Goal: Task Accomplishment & Management: Manage account settings

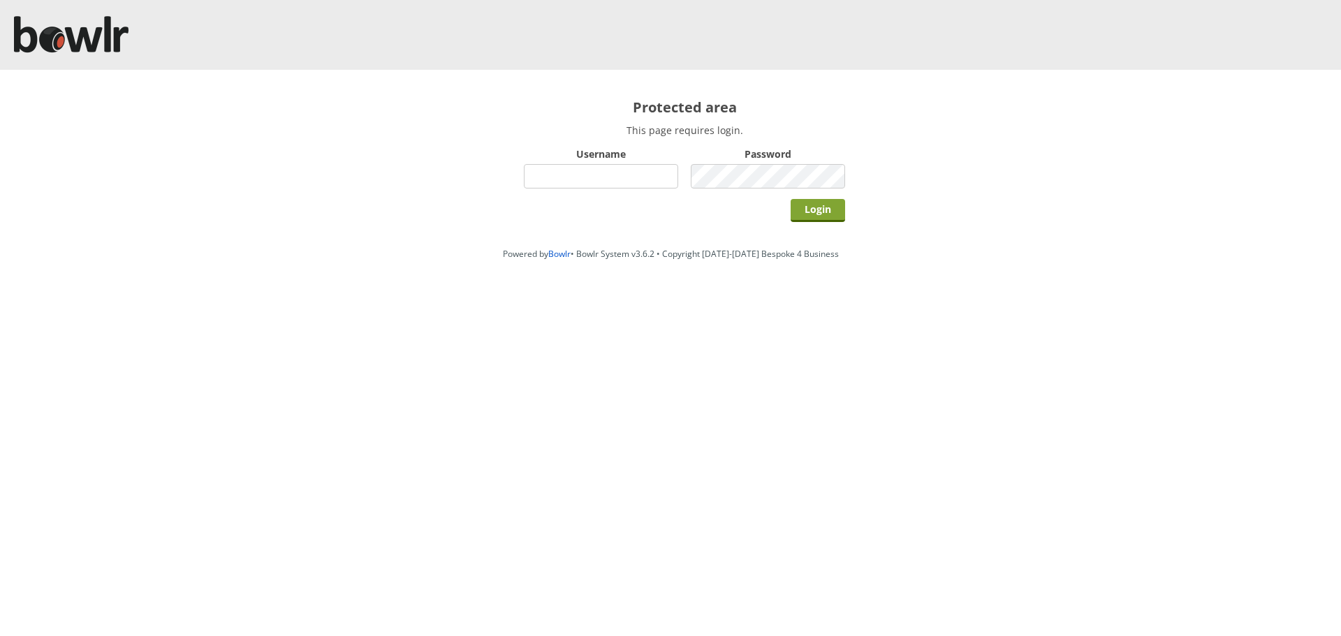
type input "root"
click at [823, 204] on input "Login" at bounding box center [818, 210] width 54 height 23
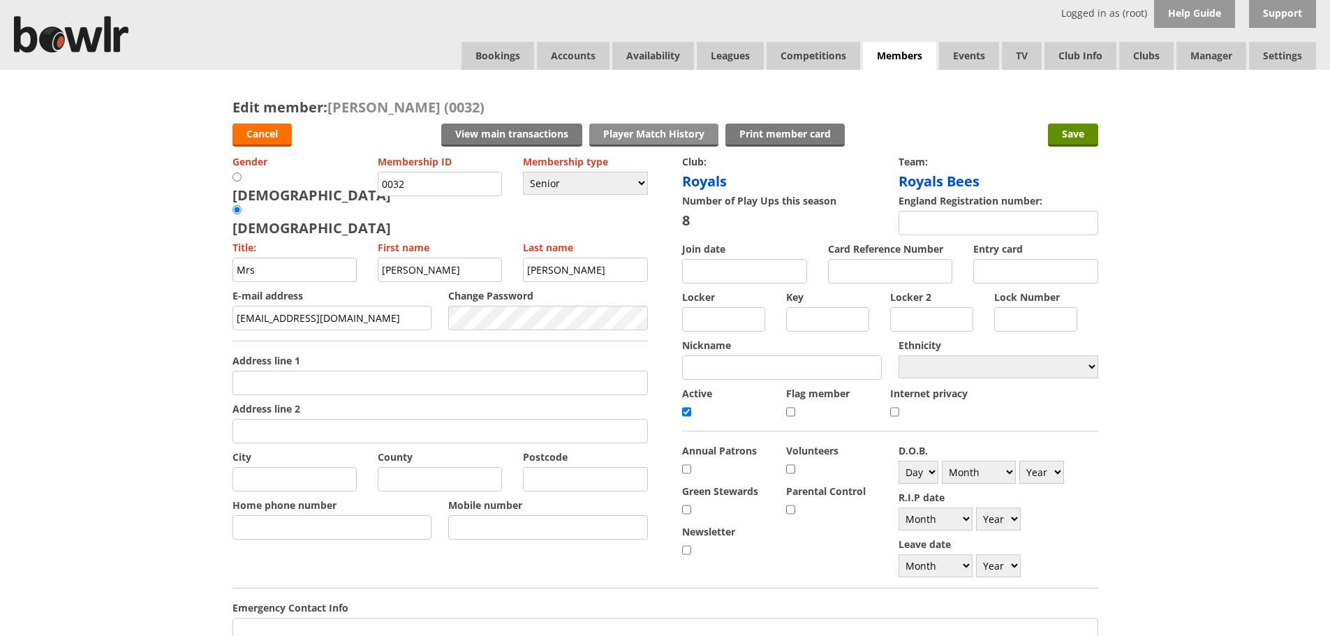
click at [633, 139] on link "Player Match History" at bounding box center [653, 135] width 129 height 23
click at [722, 60] on link "Leagues" at bounding box center [730, 56] width 67 height 28
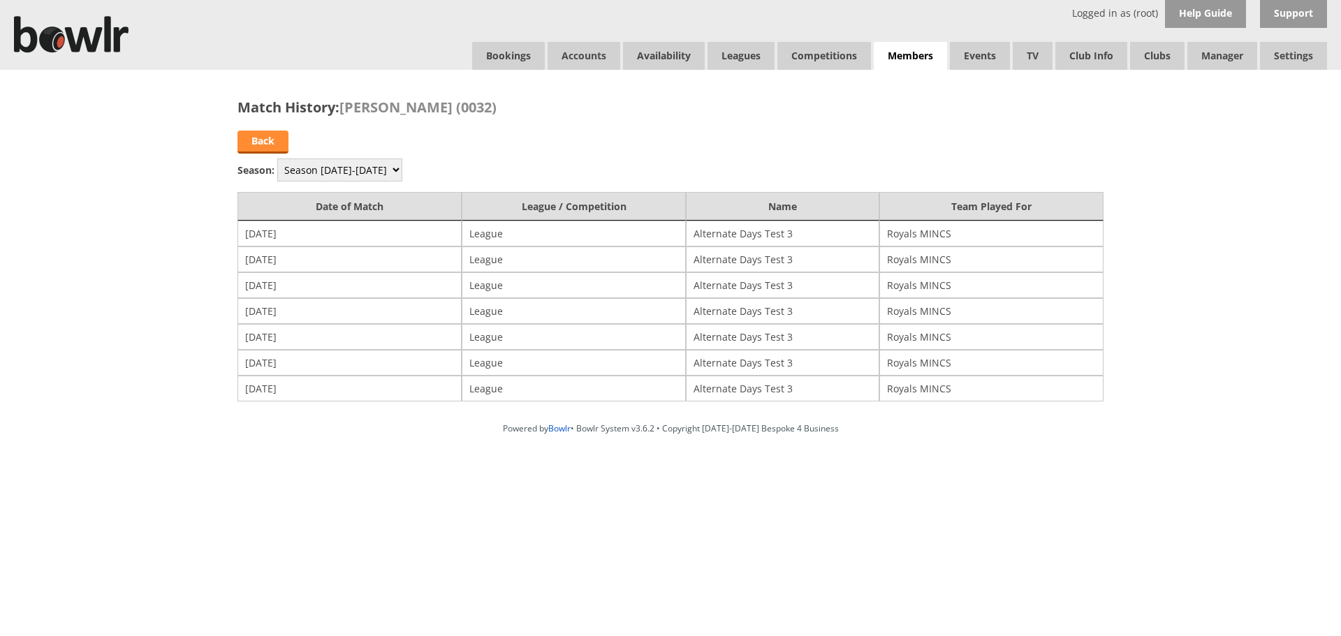
click at [285, 144] on link "Back" at bounding box center [262, 142] width 51 height 23
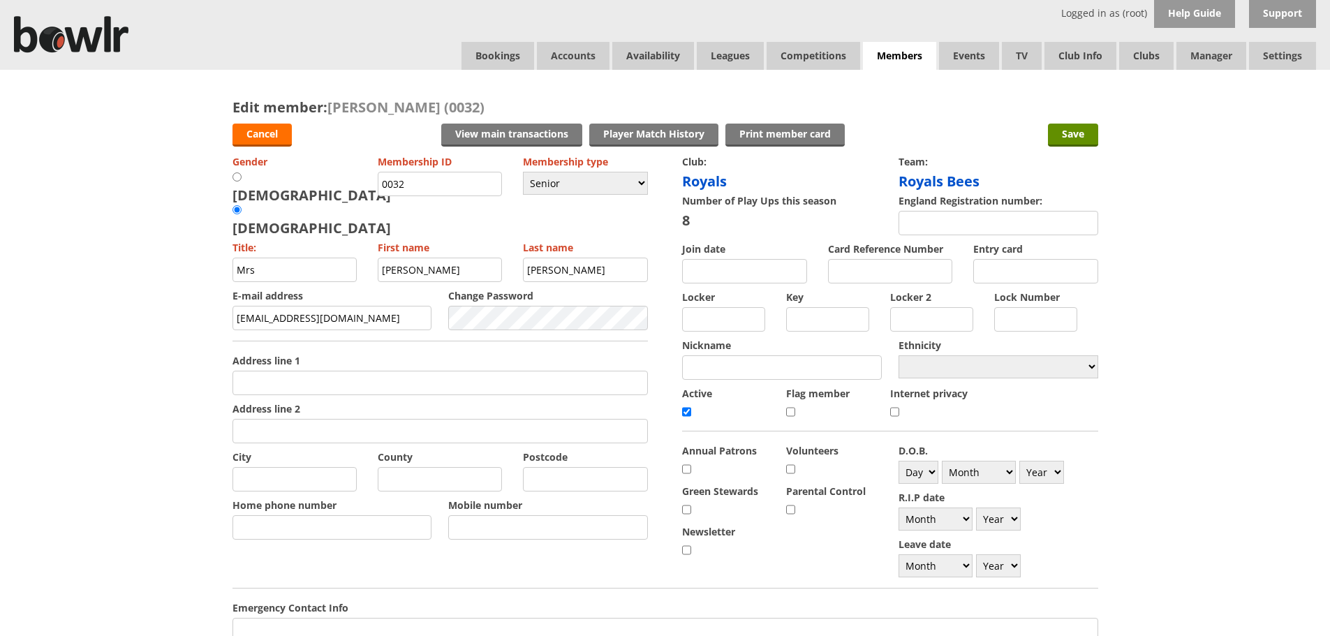
drag, startPoint x: 402, startPoint y: 284, endPoint x: 94, endPoint y: 255, distance: 310.0
click at [80, 256] on div "Edit member: Carlie Griggs (0032) Cancel View main transactions Print member ca…" at bounding box center [665, 547] width 1330 height 955
paste input "rafal@bespoke4business.com"
type input "rafal@bespoke4business.com"
click at [1063, 129] on input "Save" at bounding box center [1073, 135] width 50 height 23
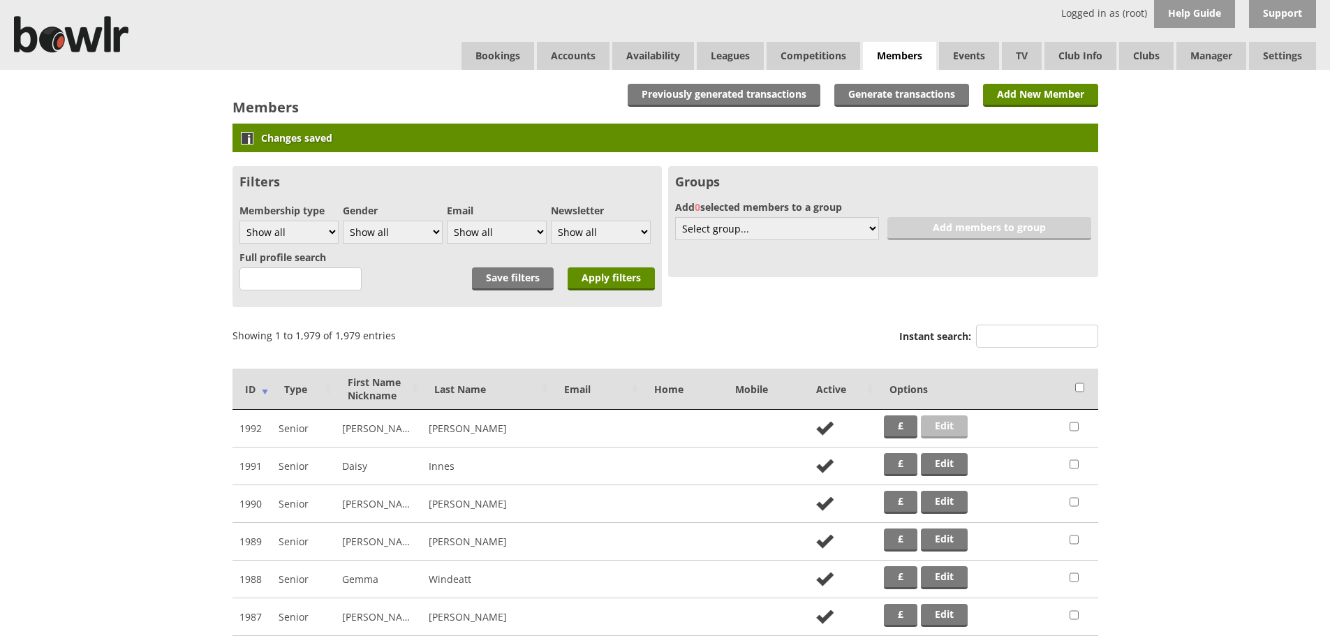
click at [945, 432] on link "Edit" at bounding box center [944, 427] width 47 height 23
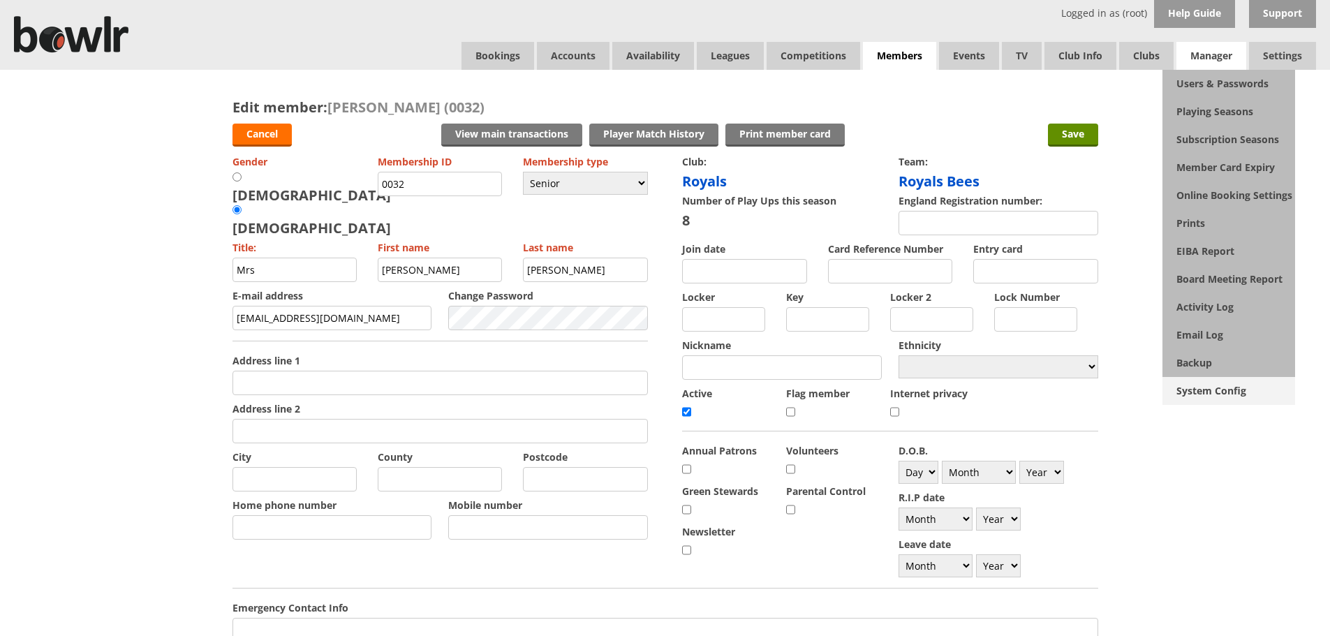
click at [1223, 398] on link "System Config" at bounding box center [1229, 391] width 133 height 28
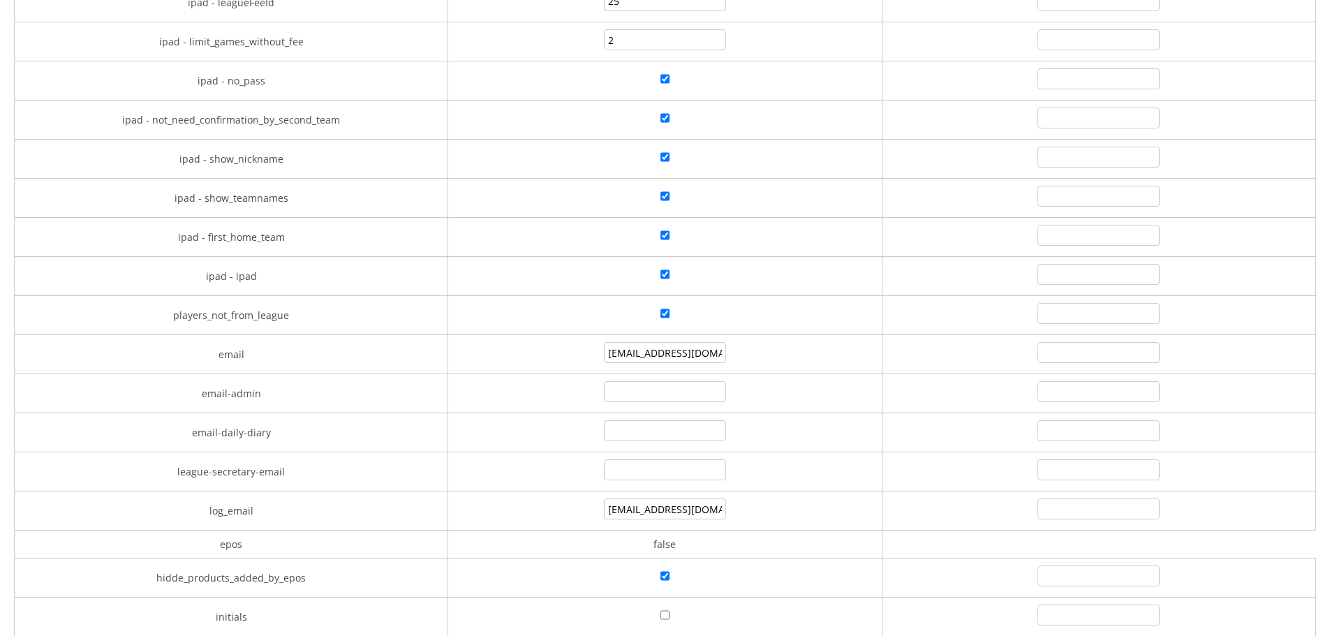
scroll to position [2724, 0]
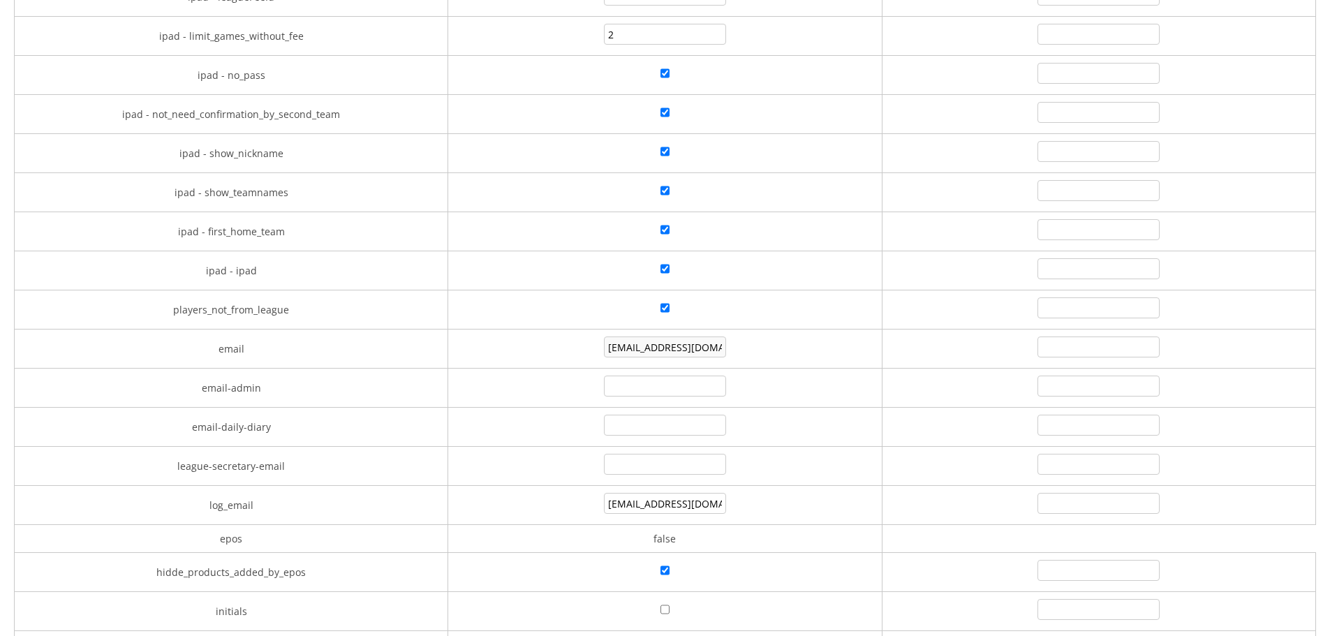
click at [696, 342] on input"] "[EMAIL_ADDRESS][DOMAIN_NAME]" at bounding box center [665, 347] width 122 height 21
paste input"] "[EMAIL_ADDRESS][DOMAIN_NAME]"
type input"] "[EMAIL_ADDRESS][DOMAIN_NAME]"
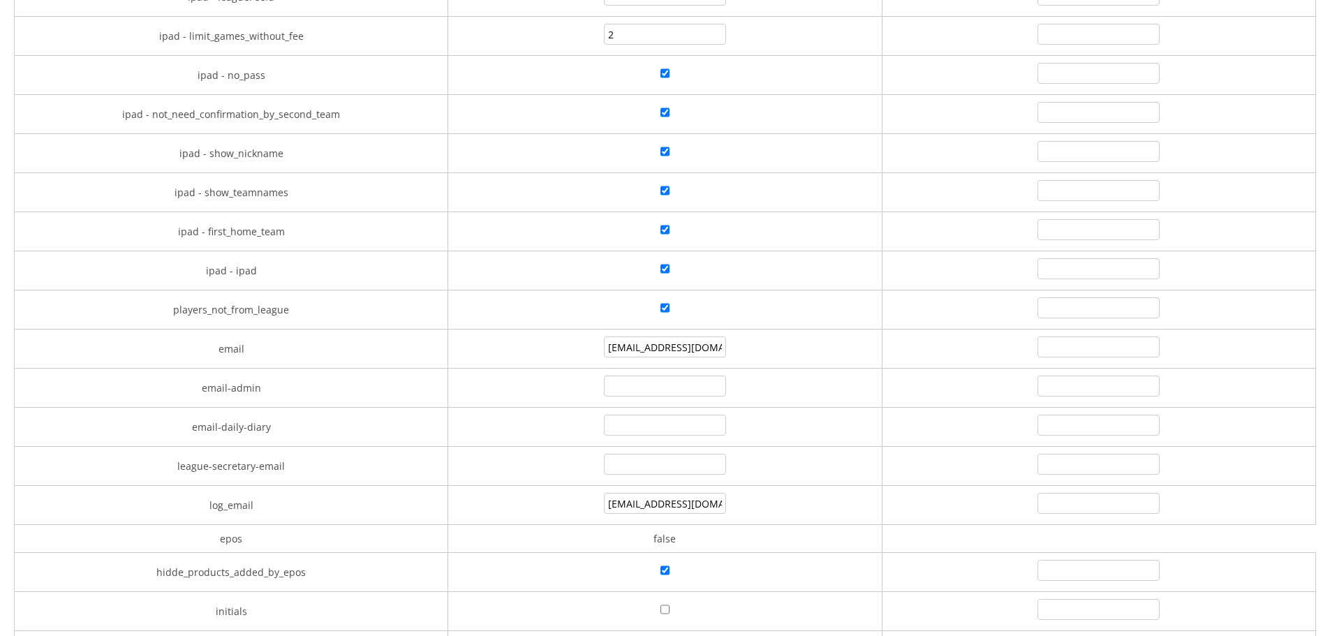
click at [787, 318] on td at bounding box center [665, 310] width 434 height 39
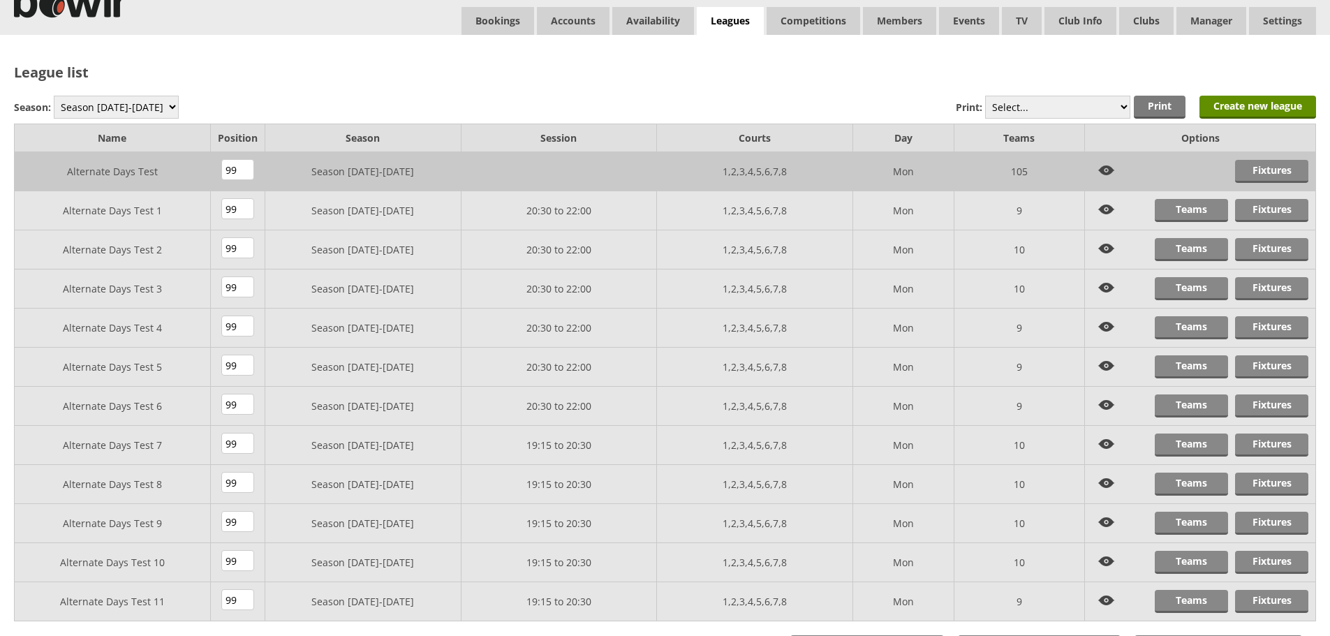
scroll to position [20, 0]
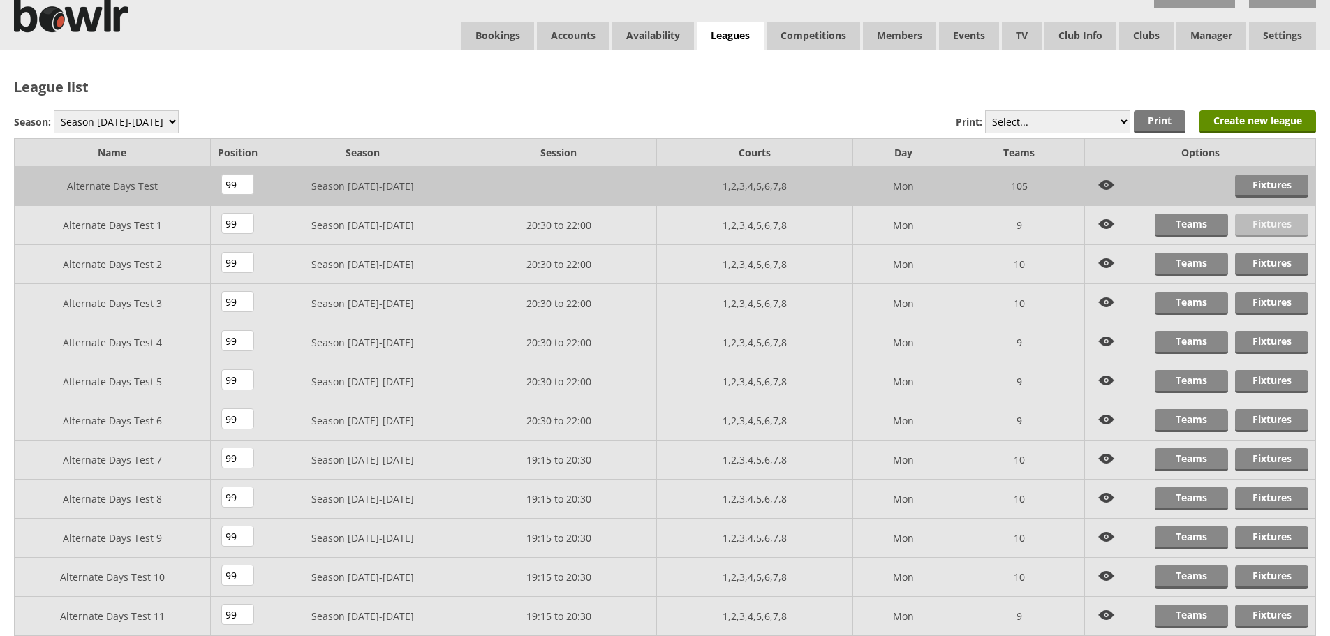
click at [1268, 219] on link "Fixtures" at bounding box center [1271, 225] width 73 height 23
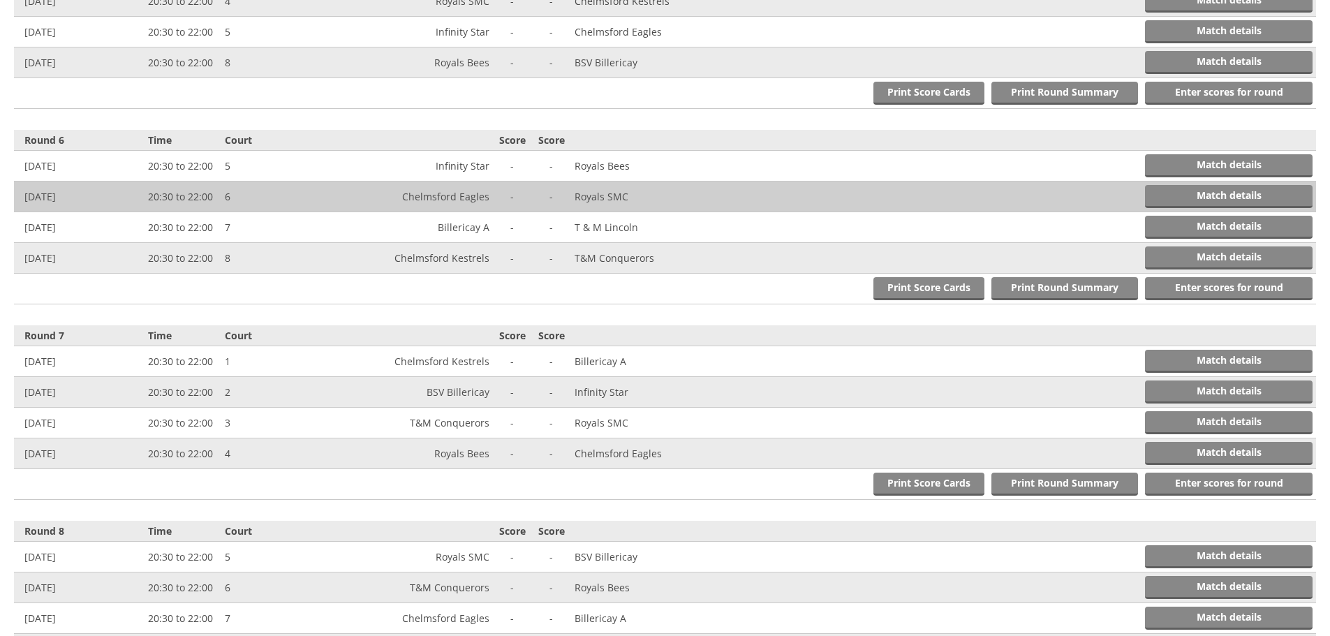
scroll to position [1536, 0]
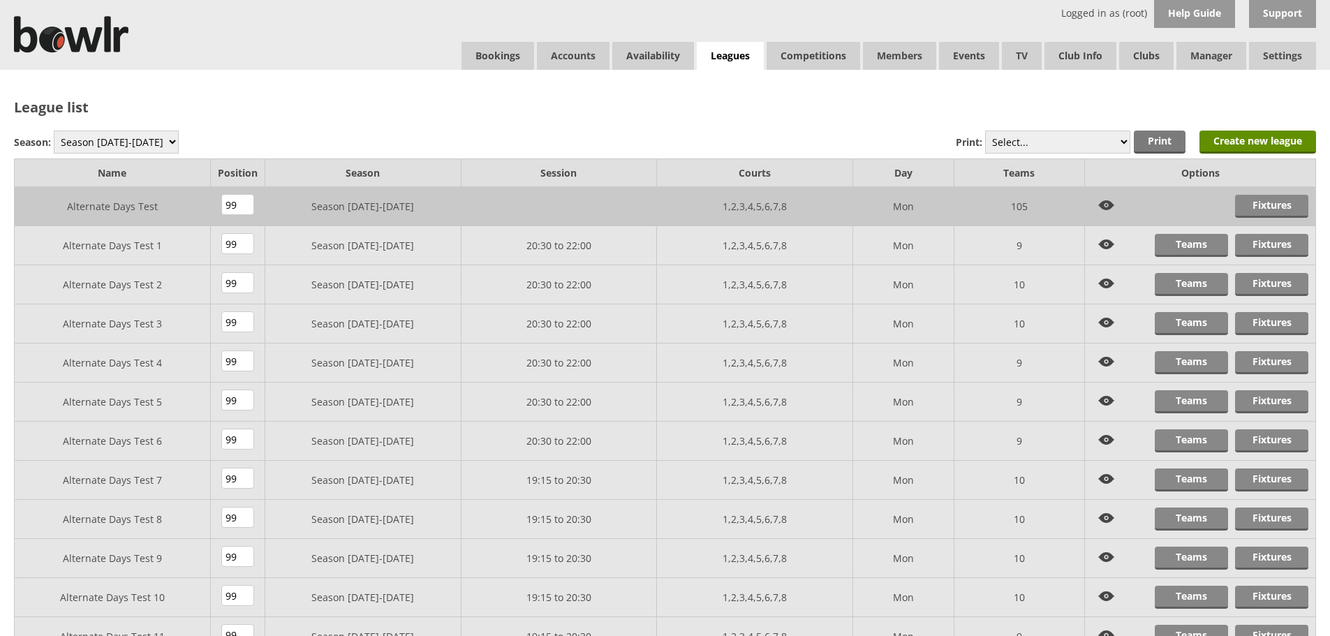
scroll to position [20, 0]
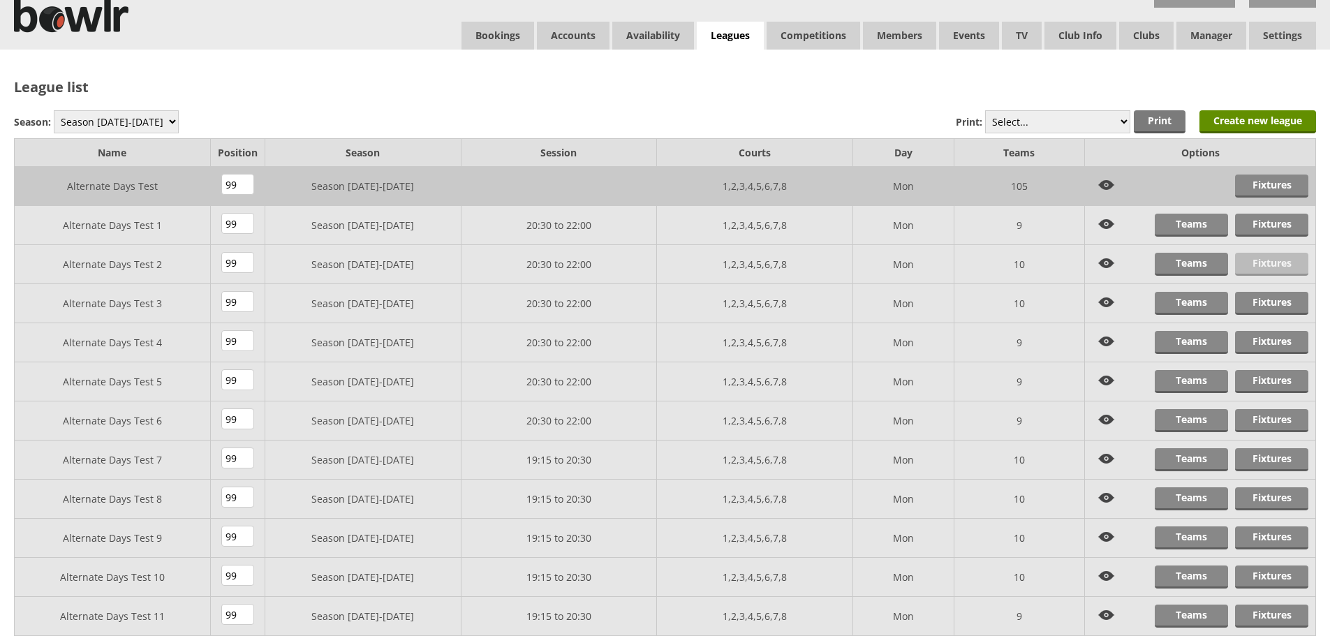
click at [1263, 260] on link "Fixtures" at bounding box center [1271, 264] width 73 height 23
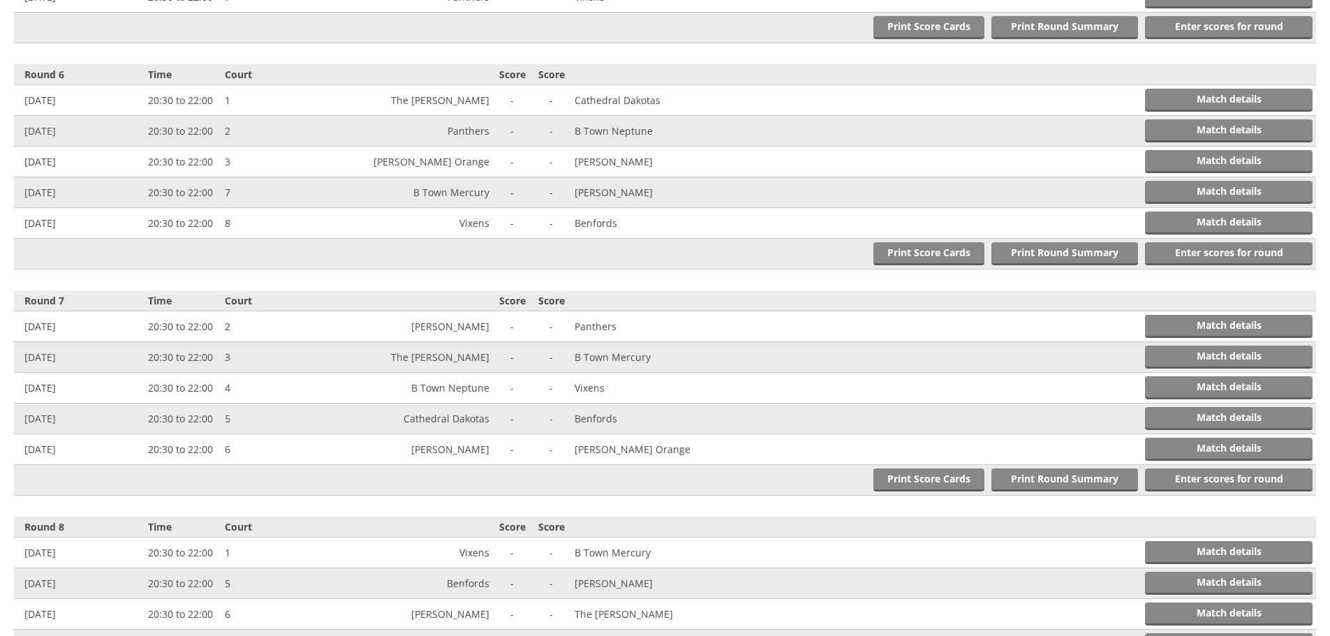
scroll to position [1746, 0]
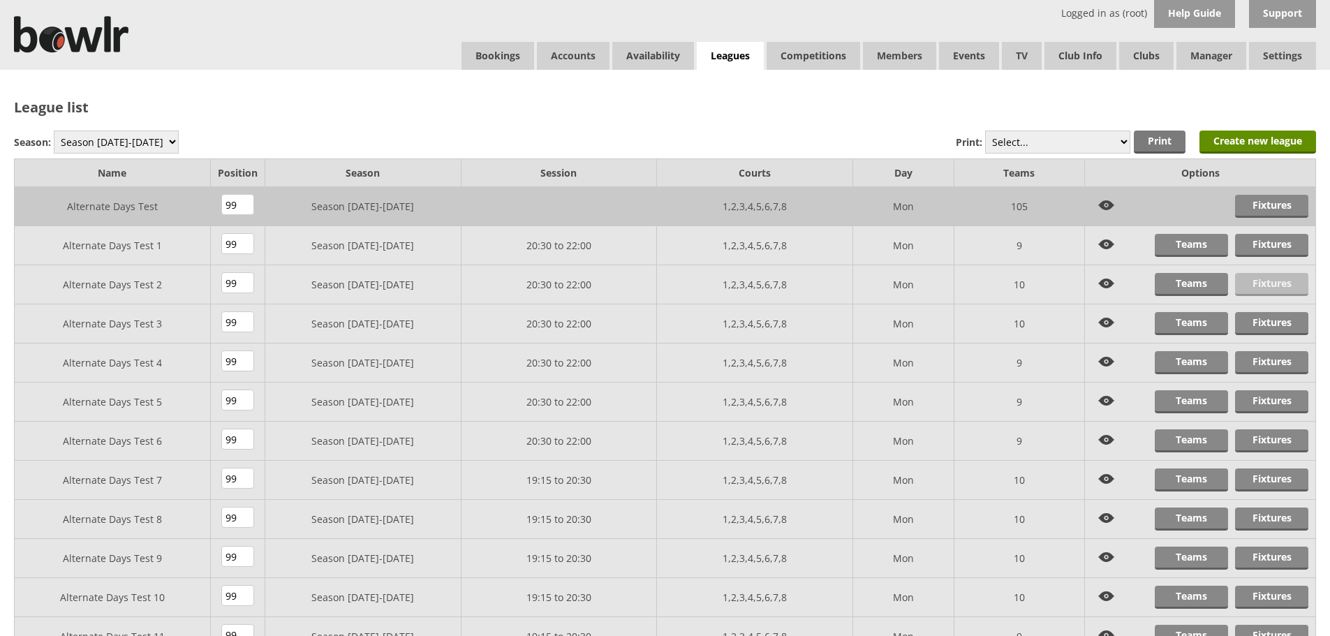
scroll to position [20, 0]
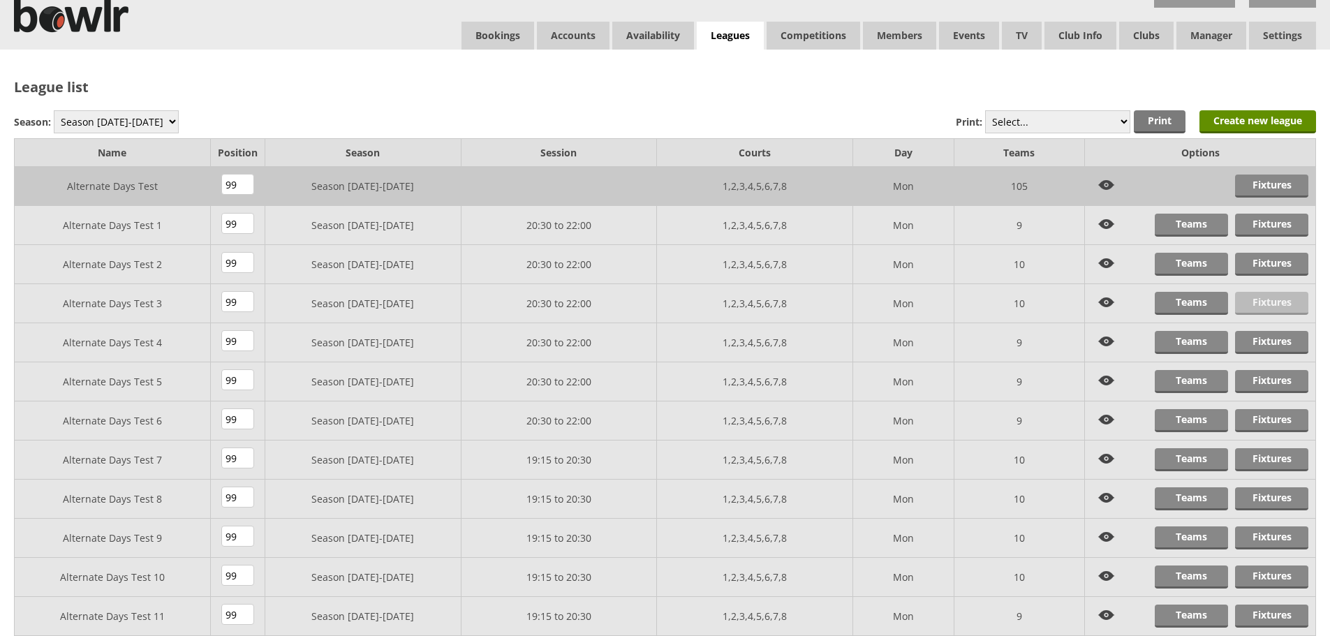
click at [1263, 307] on link "Fixtures" at bounding box center [1271, 303] width 73 height 23
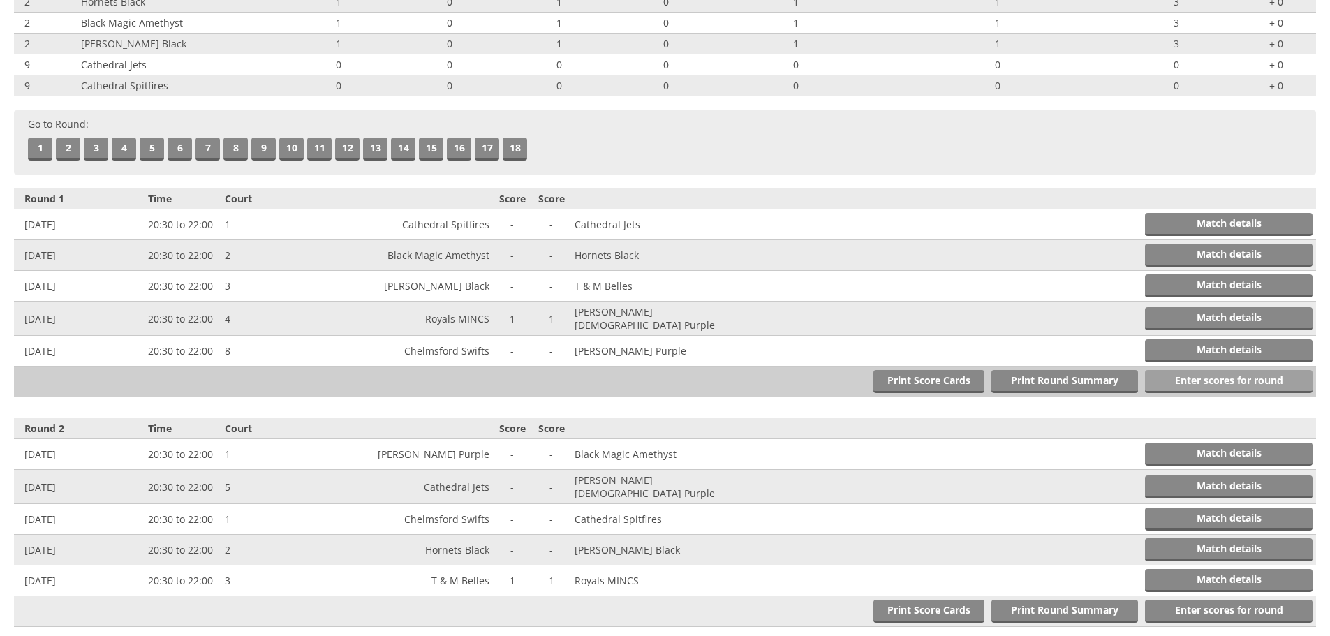
scroll to position [349, 0]
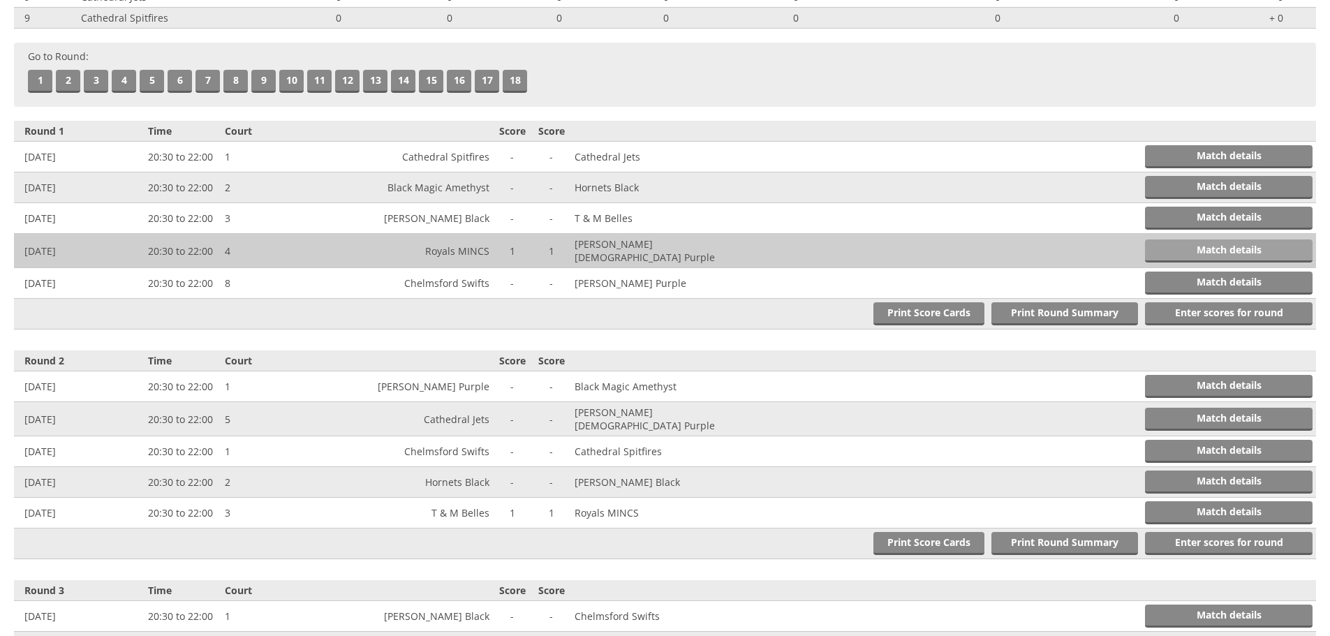
click at [1224, 252] on link "Match details" at bounding box center [1229, 251] width 168 height 23
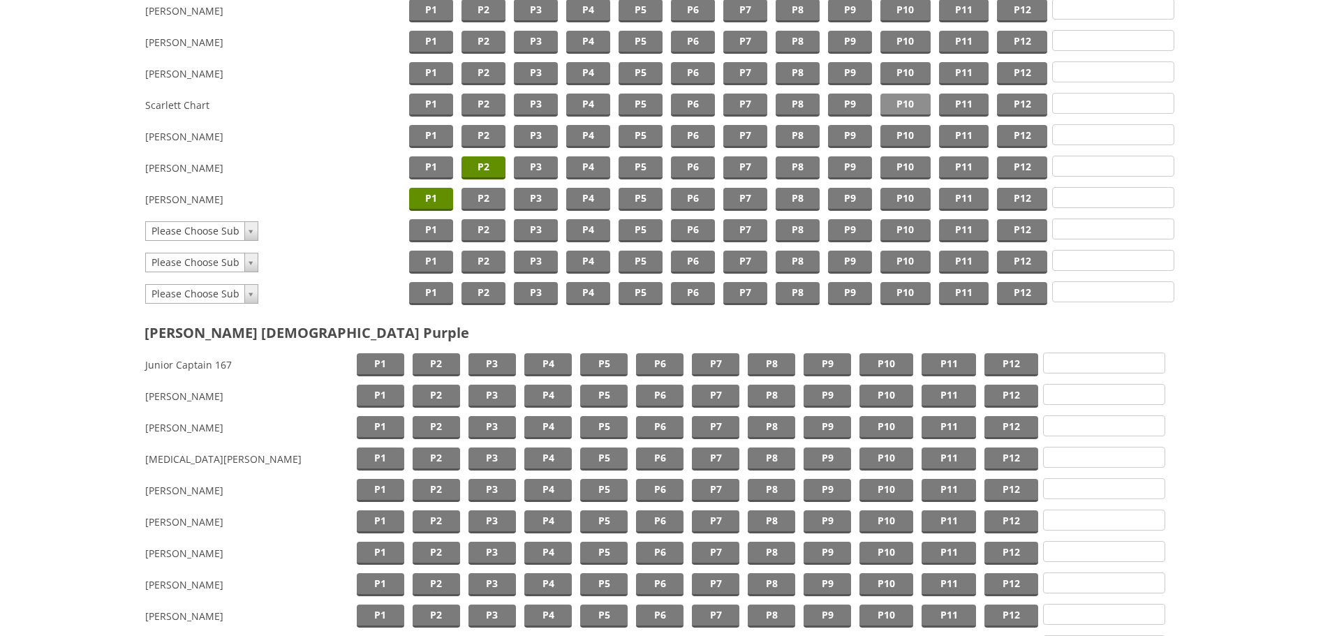
scroll to position [781, 0]
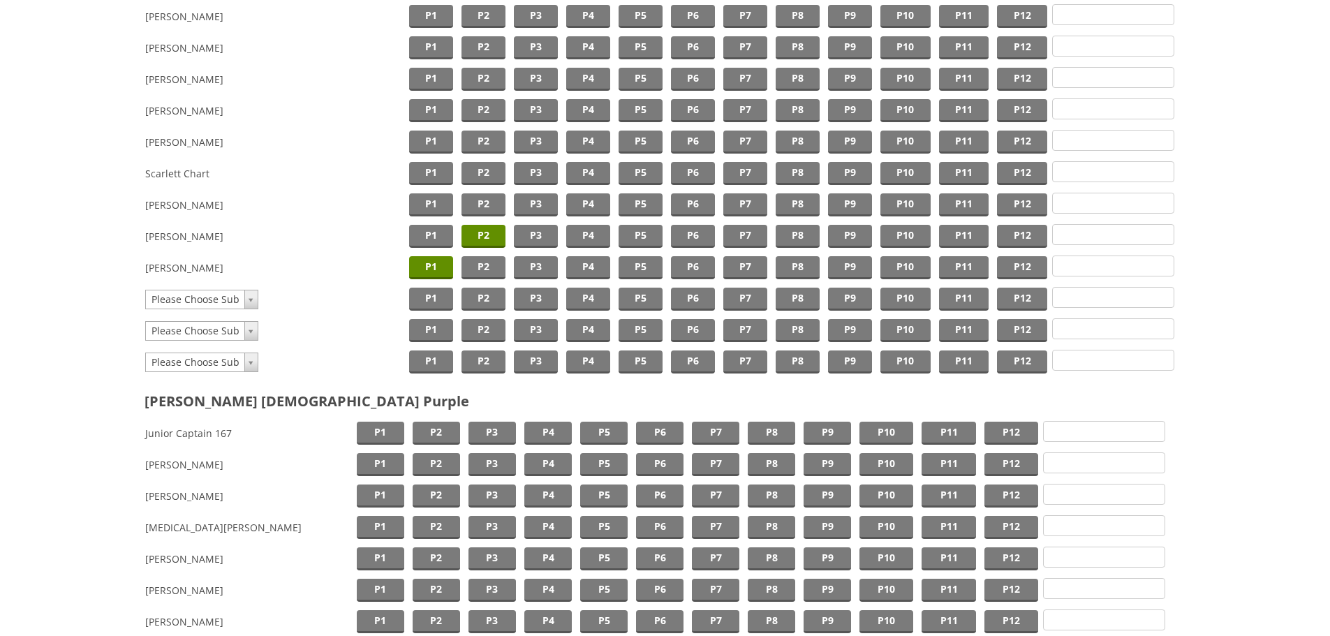
click at [485, 235] on span "P2" at bounding box center [484, 236] width 44 height 23
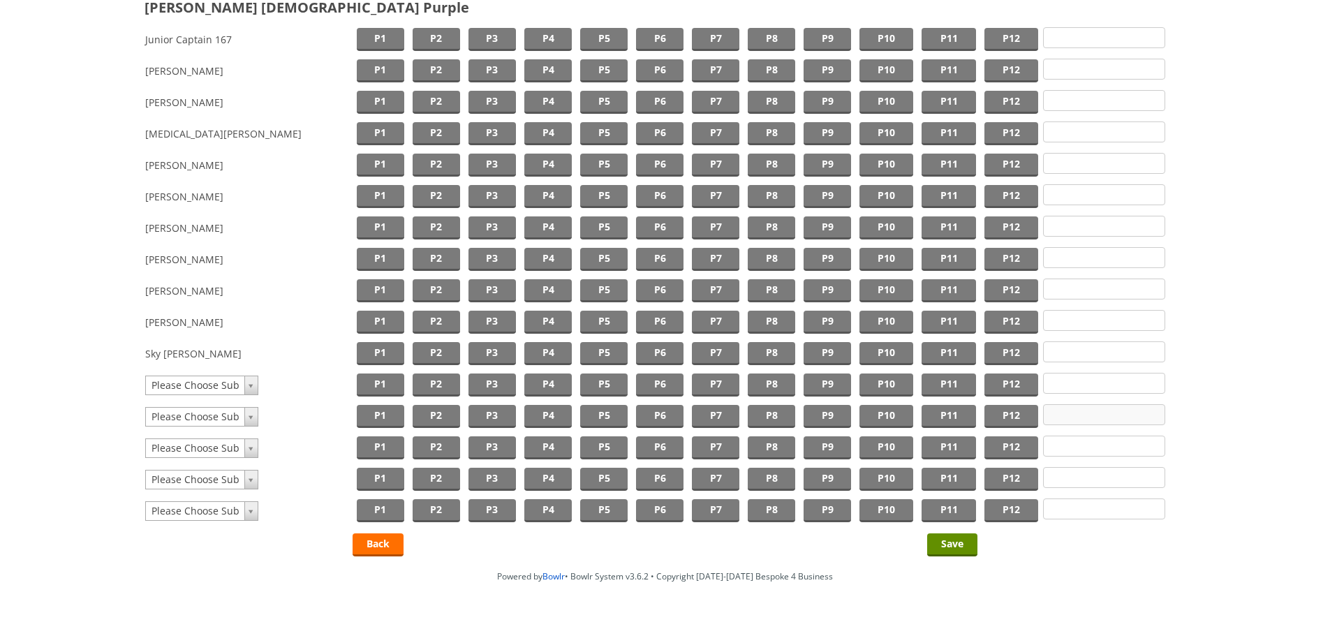
scroll to position [1200, 0]
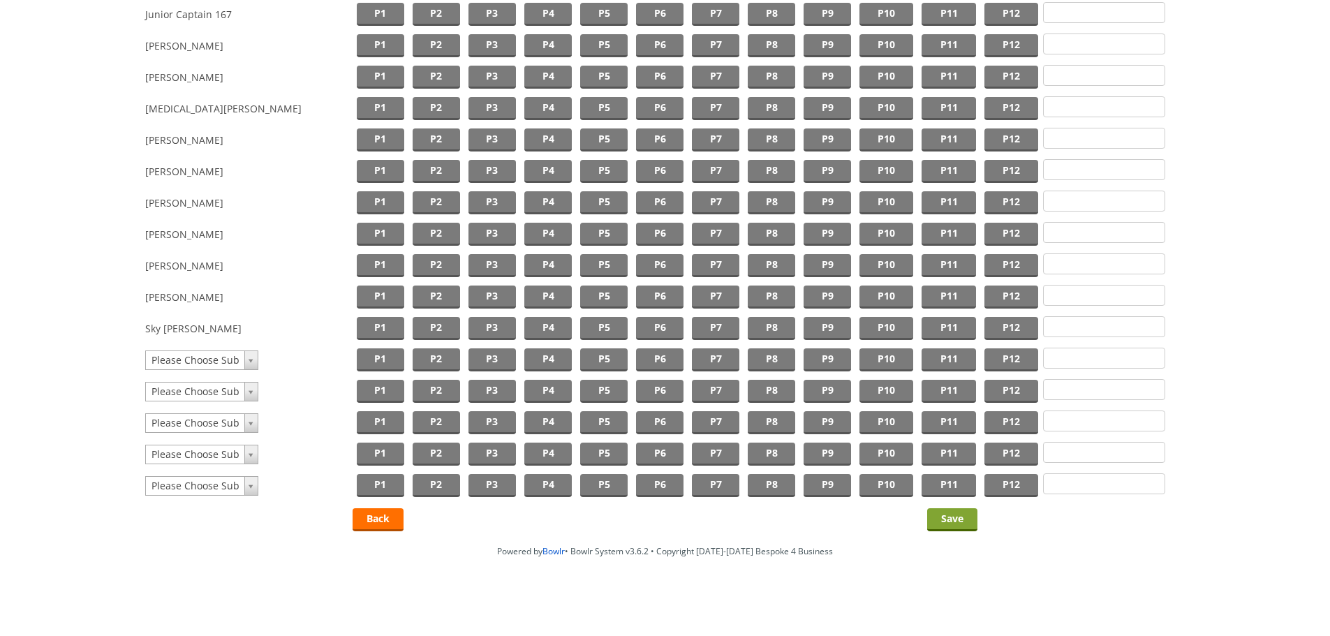
click at [969, 518] on input "Save" at bounding box center [952, 519] width 50 height 23
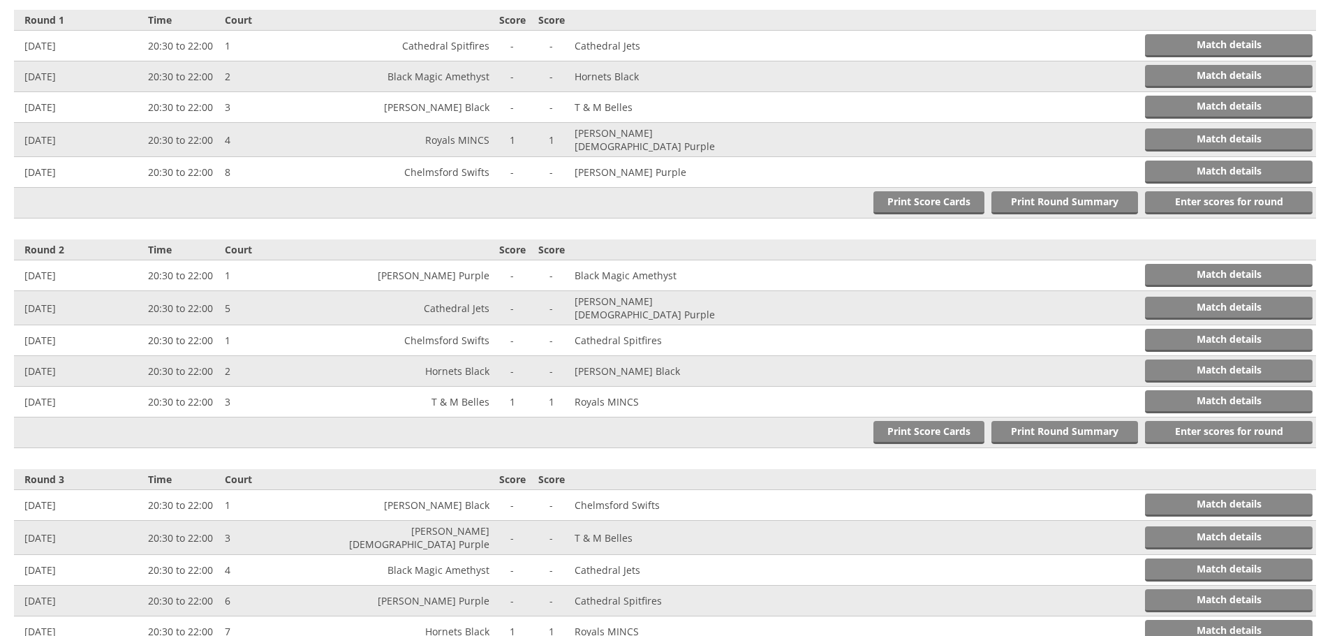
scroll to position [513, 0]
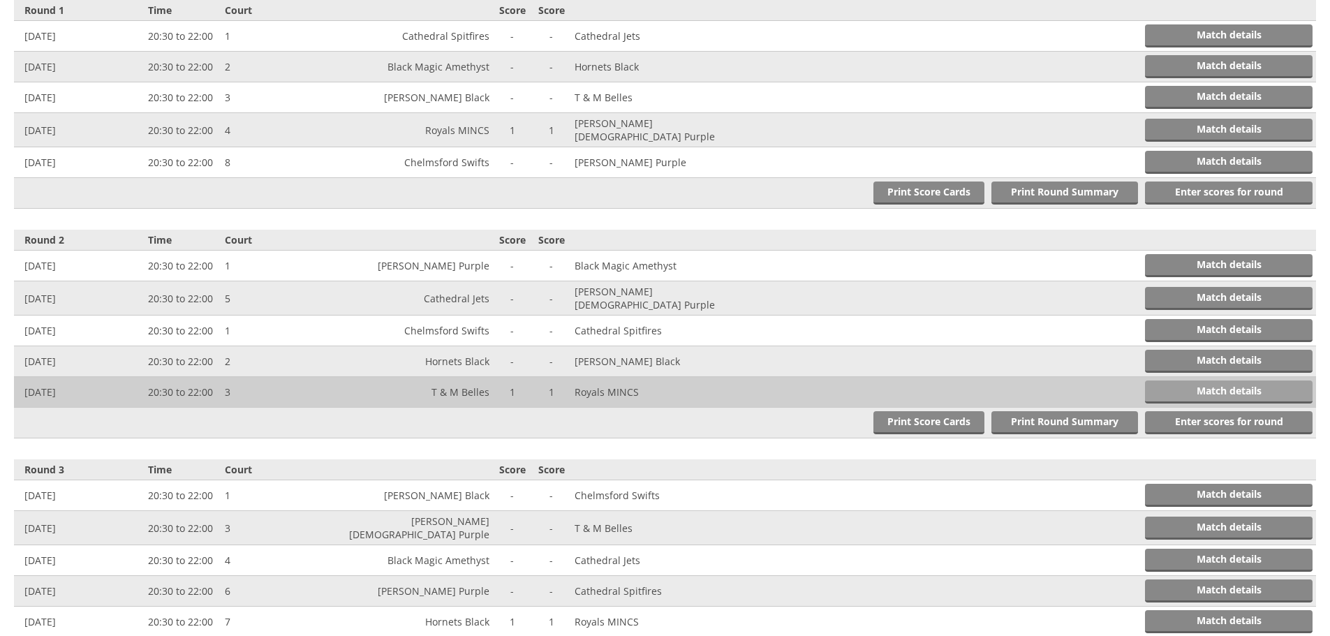
click at [1208, 382] on link "Match details" at bounding box center [1229, 392] width 168 height 23
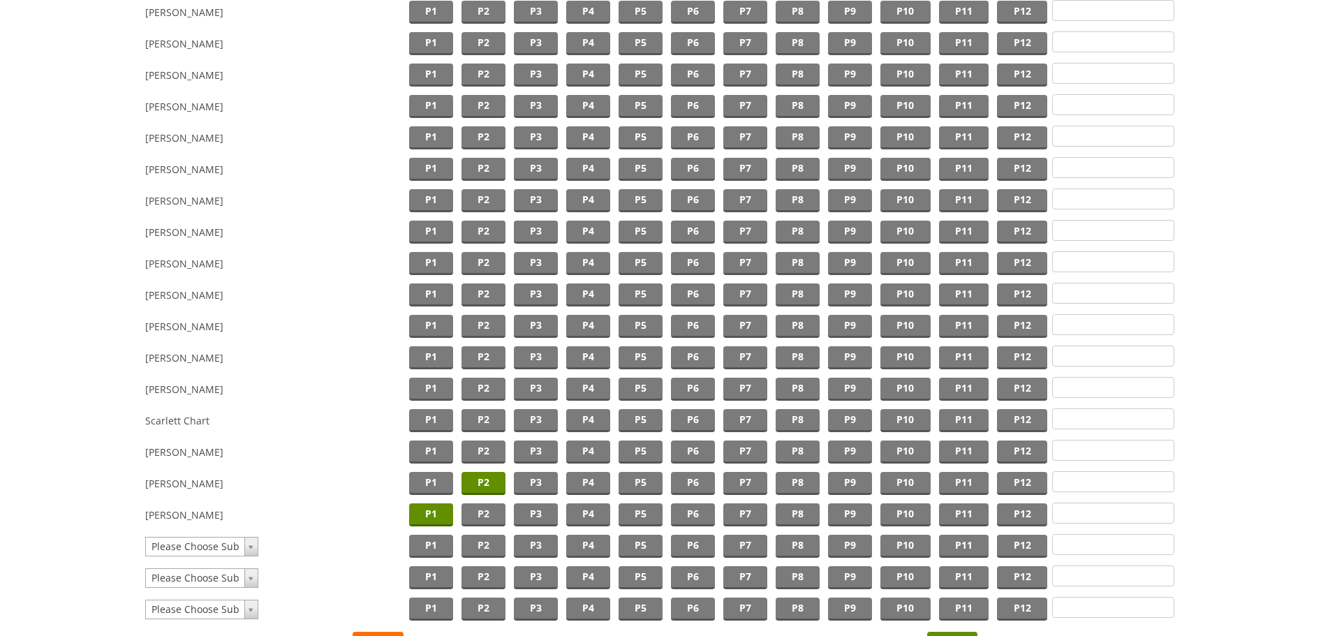
scroll to position [1231, 0]
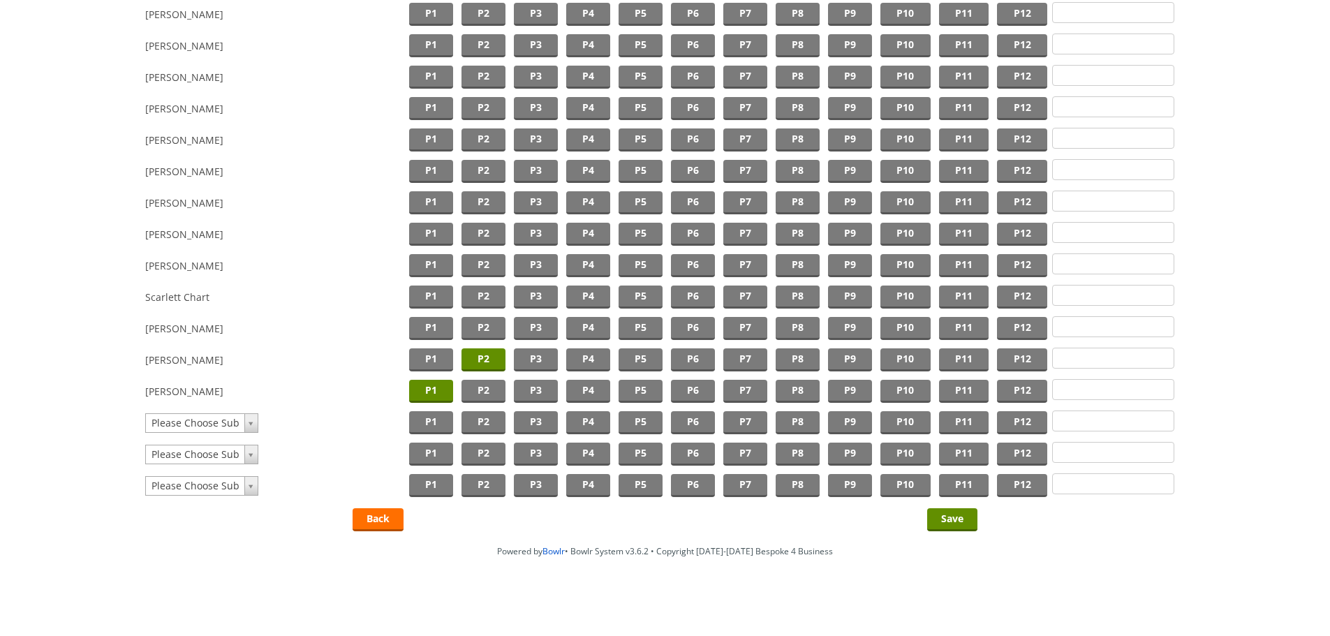
click at [487, 362] on span "P2" at bounding box center [484, 360] width 44 height 23
click at [380, 522] on link "Back" at bounding box center [378, 519] width 51 height 23
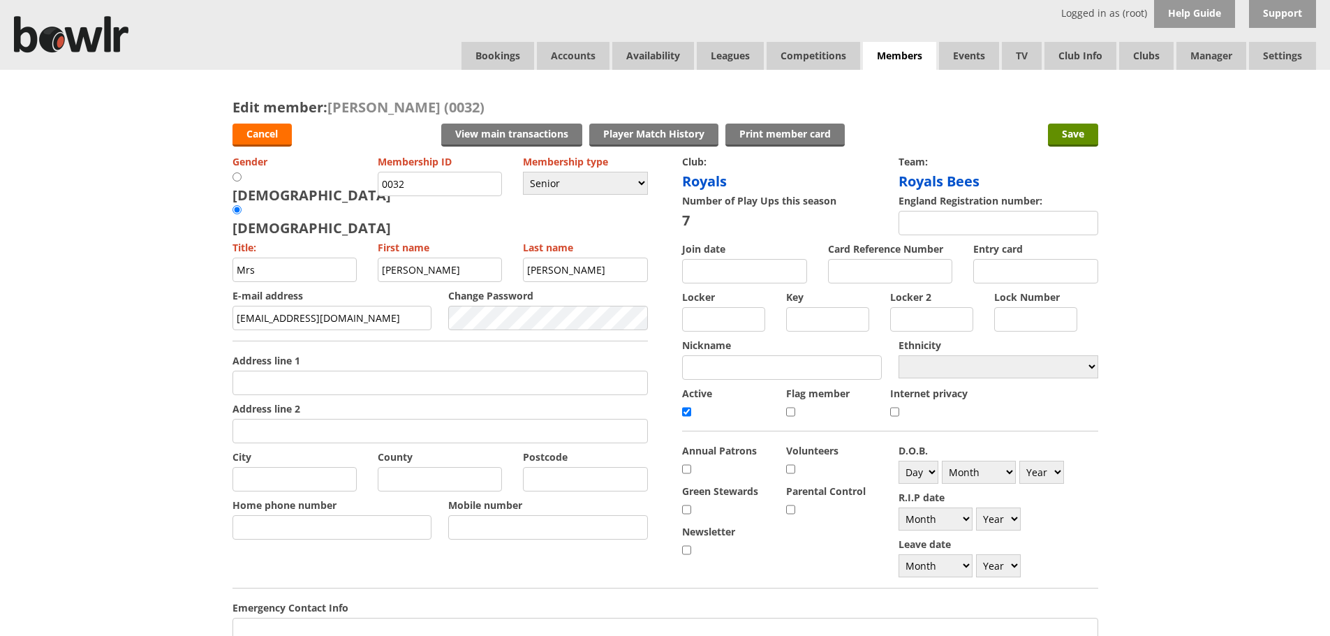
click at [1271, 179] on div "Edit member: [PERSON_NAME] (0032) Cancel View main transactions Print member ca…" at bounding box center [665, 547] width 1330 height 955
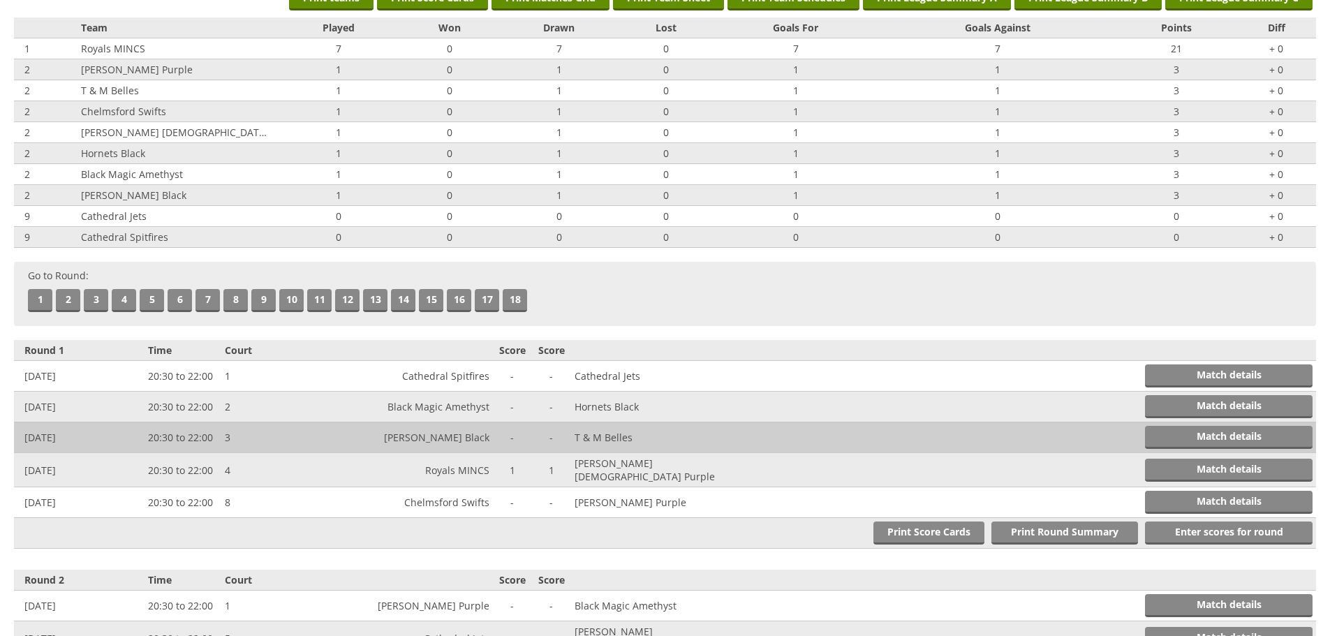
scroll to position [140, 0]
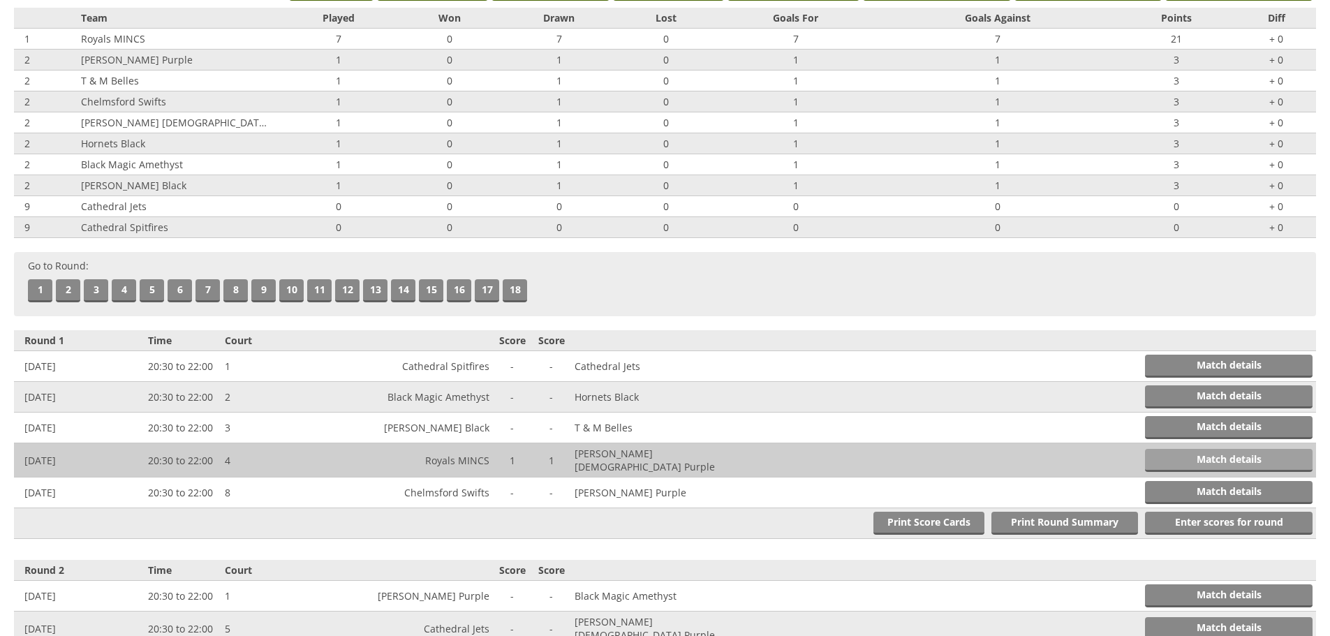
click at [1214, 459] on link "Match details" at bounding box center [1229, 460] width 168 height 23
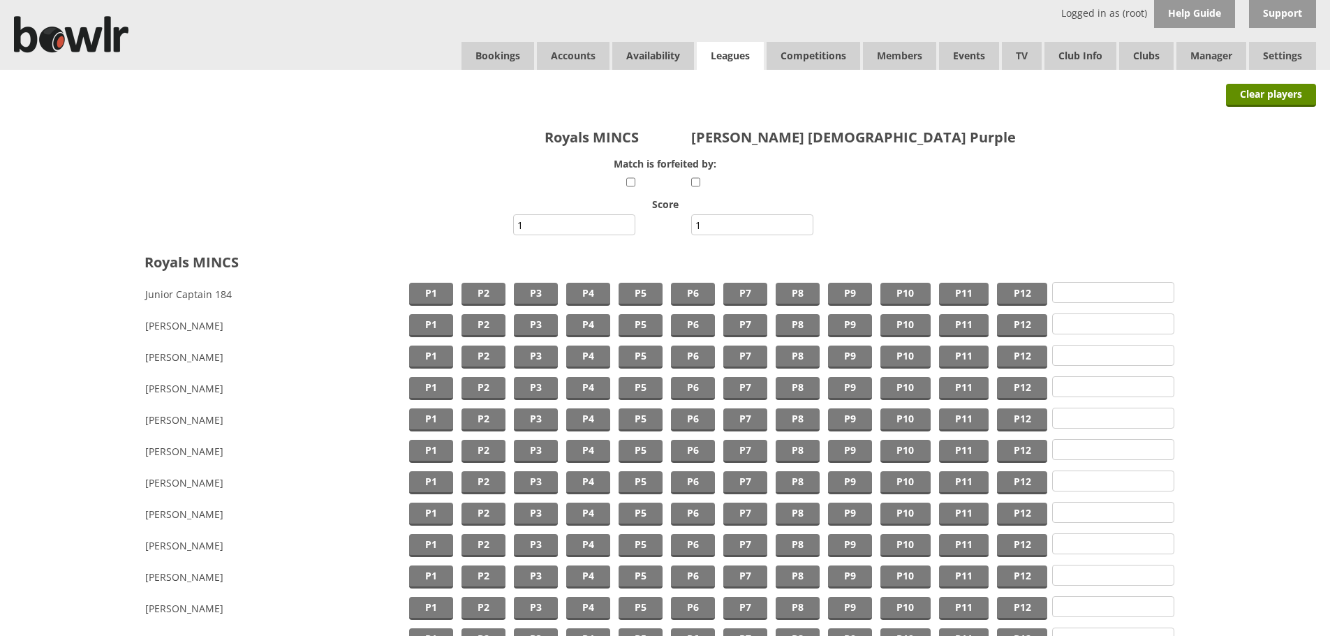
click at [726, 52] on link "Leagues" at bounding box center [730, 56] width 67 height 29
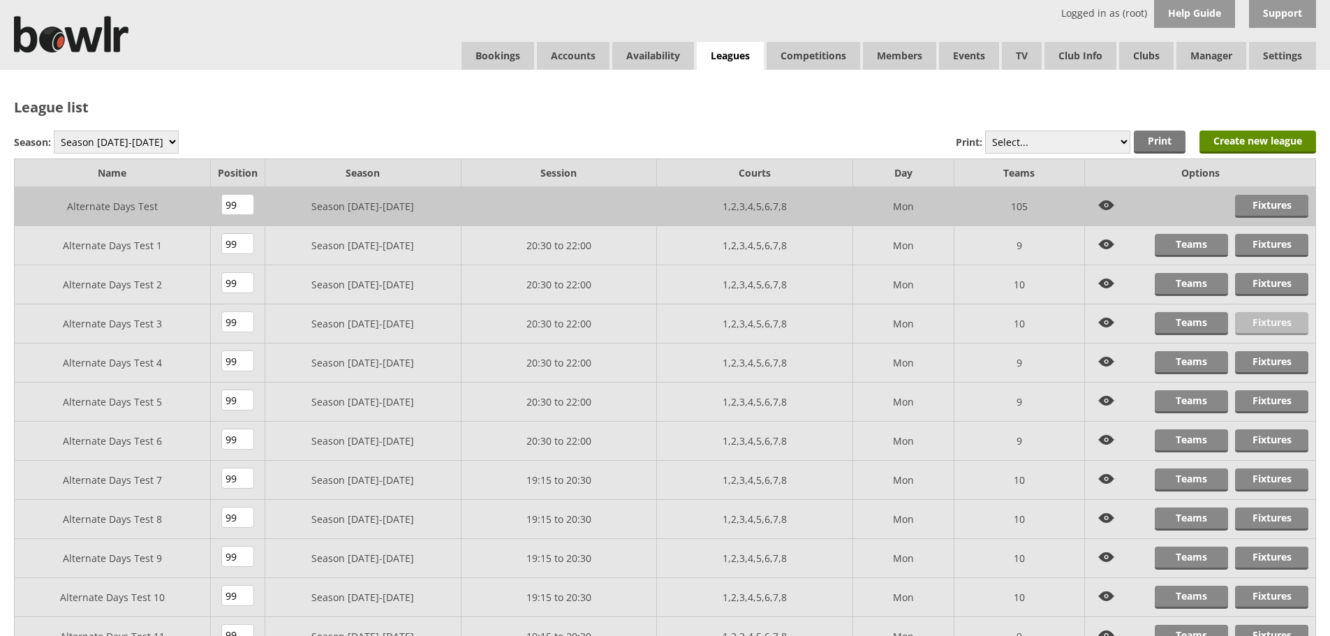
click at [1279, 321] on link "Fixtures" at bounding box center [1271, 323] width 73 height 23
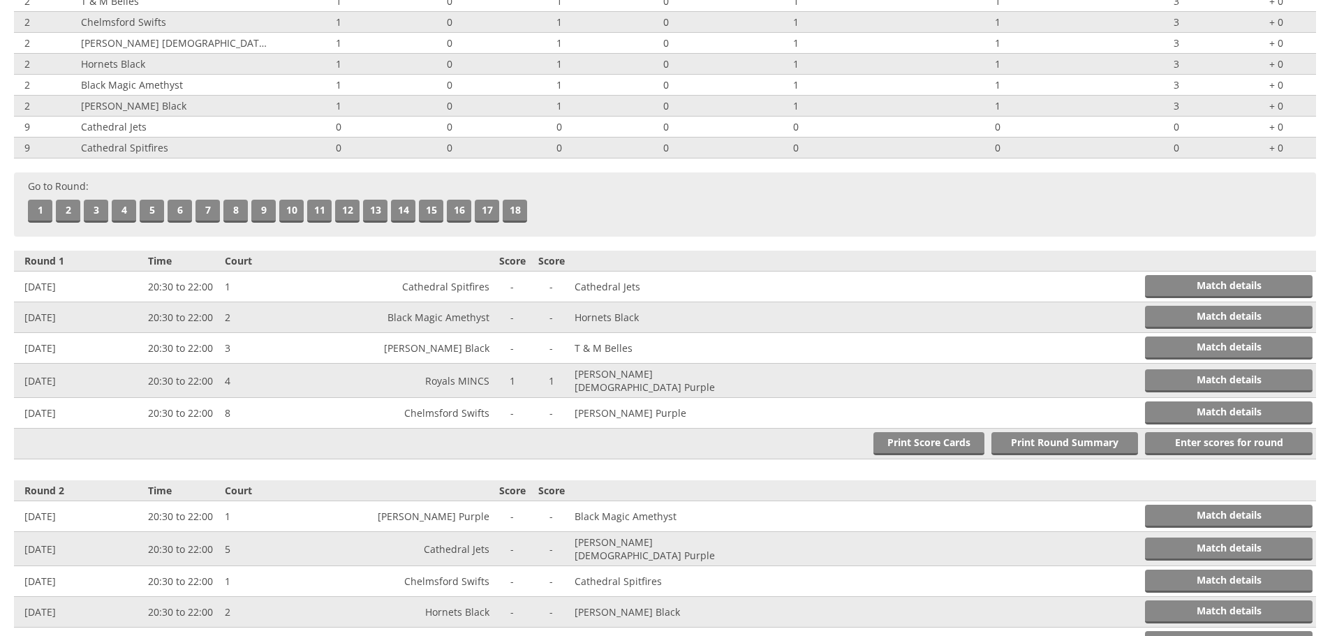
scroll to position [279, 0]
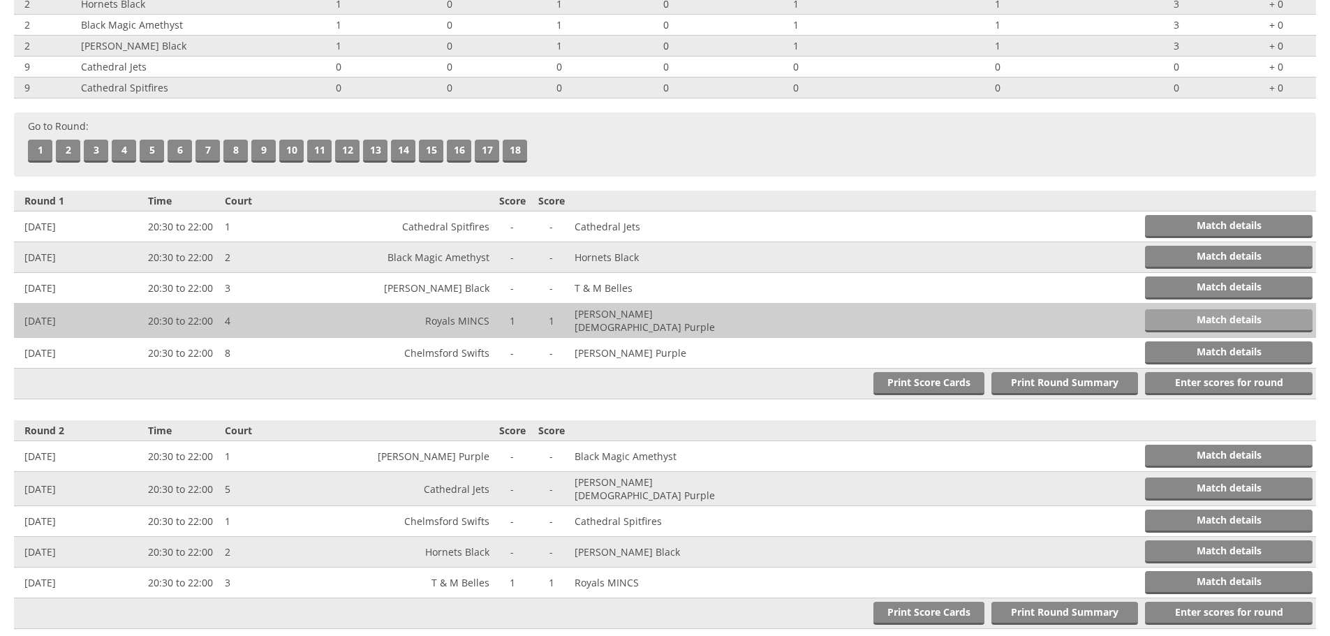
click at [1183, 315] on link "Match details" at bounding box center [1229, 320] width 168 height 23
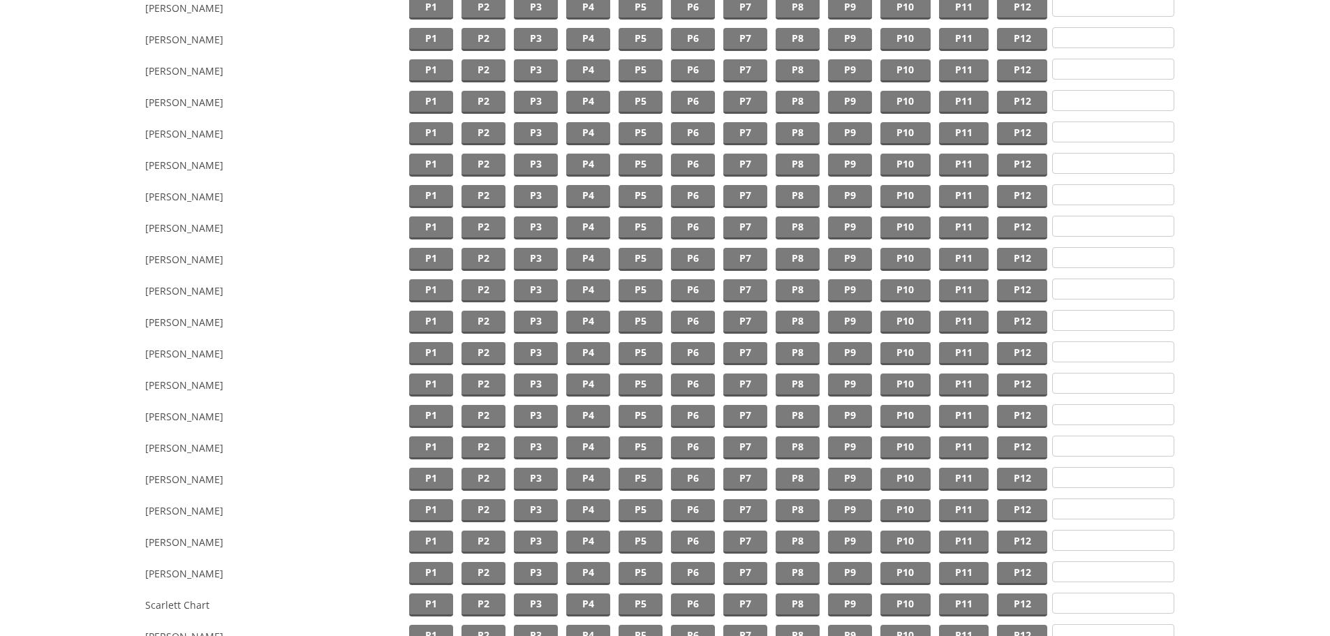
scroll to position [629, 0]
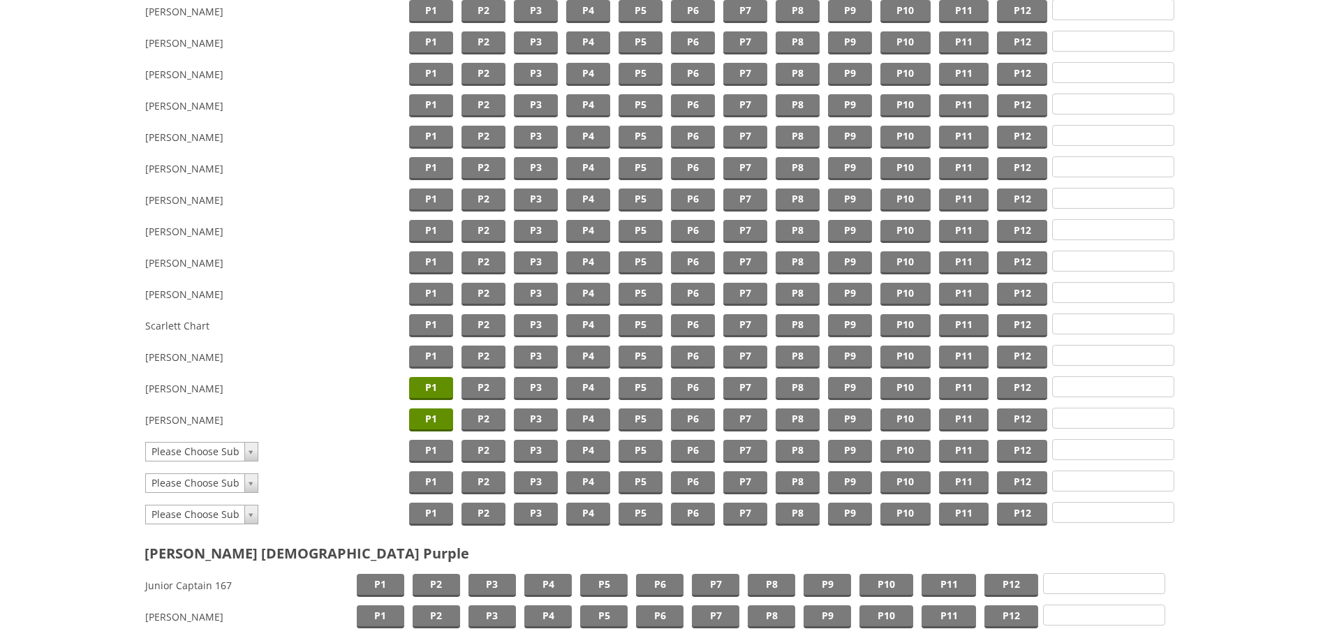
click at [430, 390] on span "P1" at bounding box center [431, 388] width 44 height 23
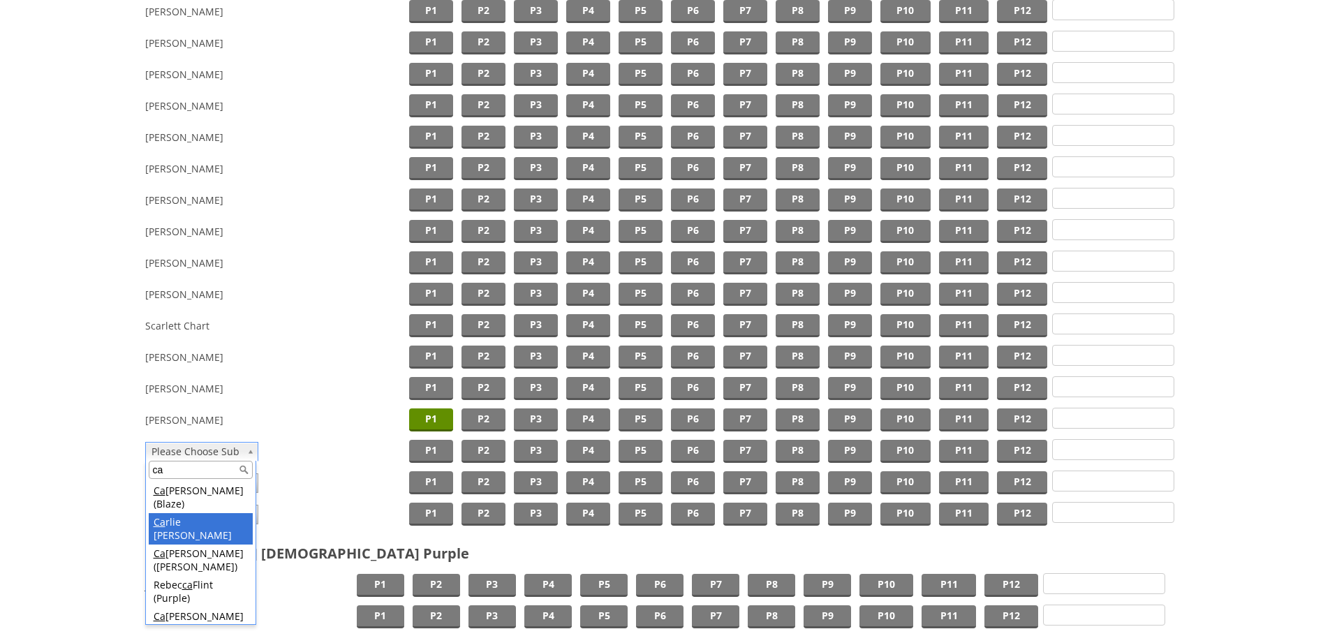
type input "ca"
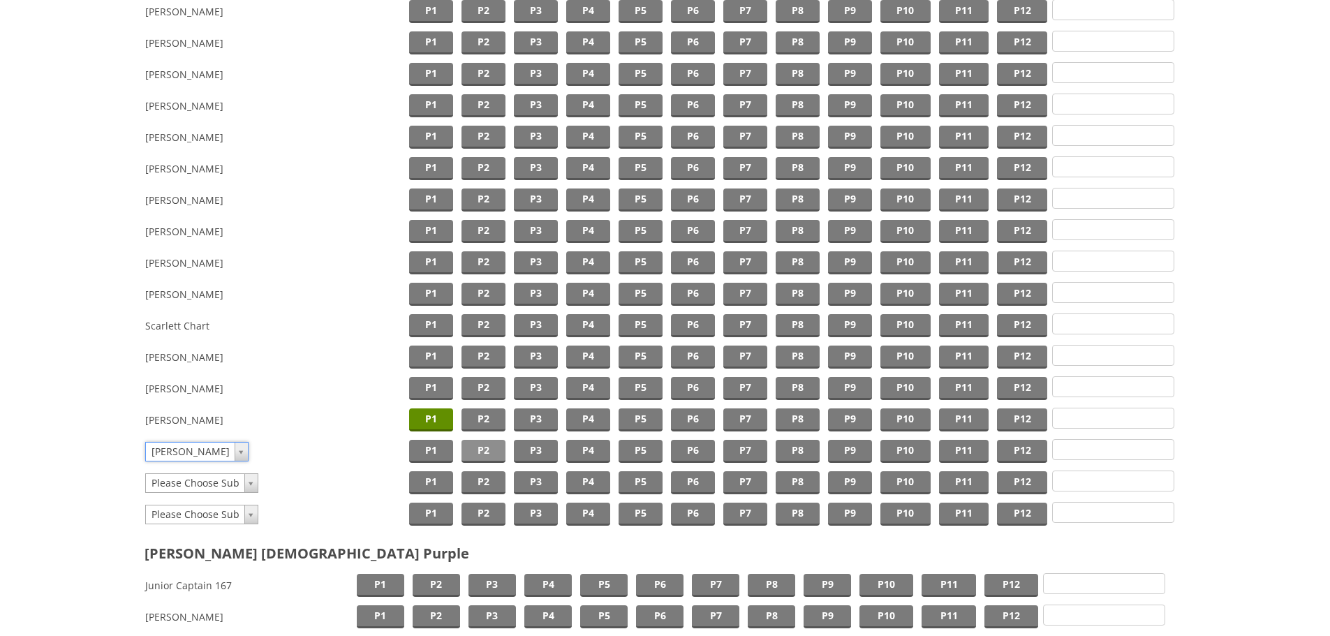
click at [487, 443] on span "P2" at bounding box center [484, 451] width 44 height 23
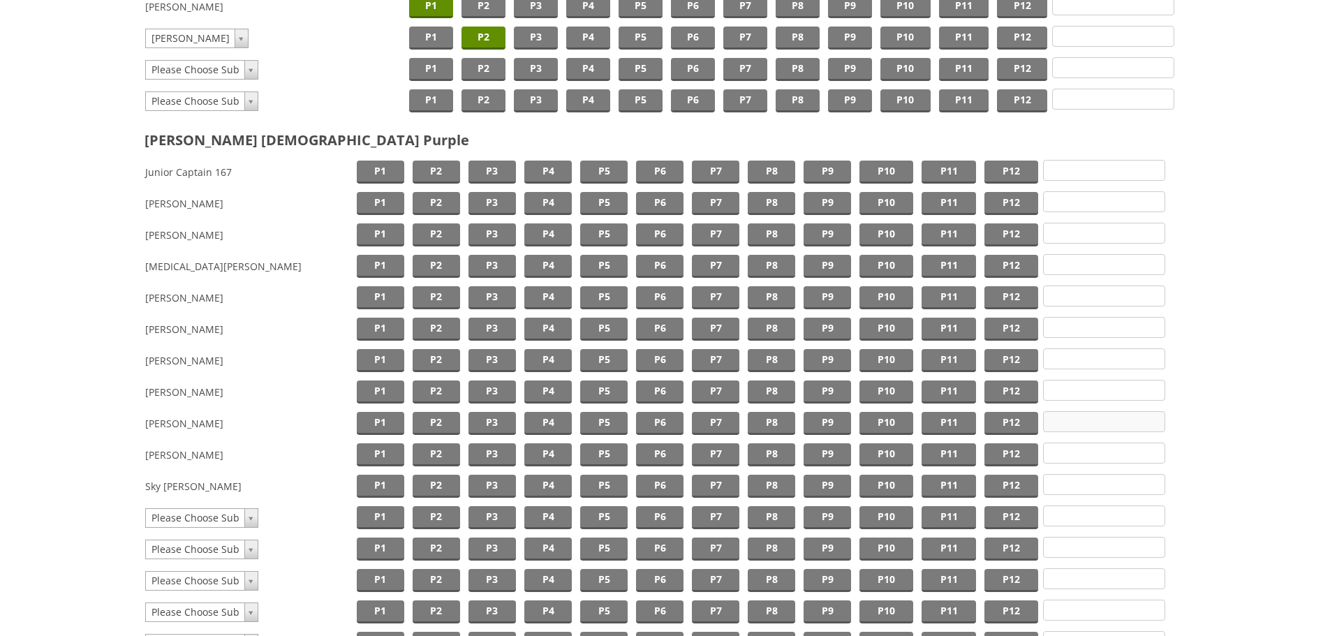
scroll to position [1200, 0]
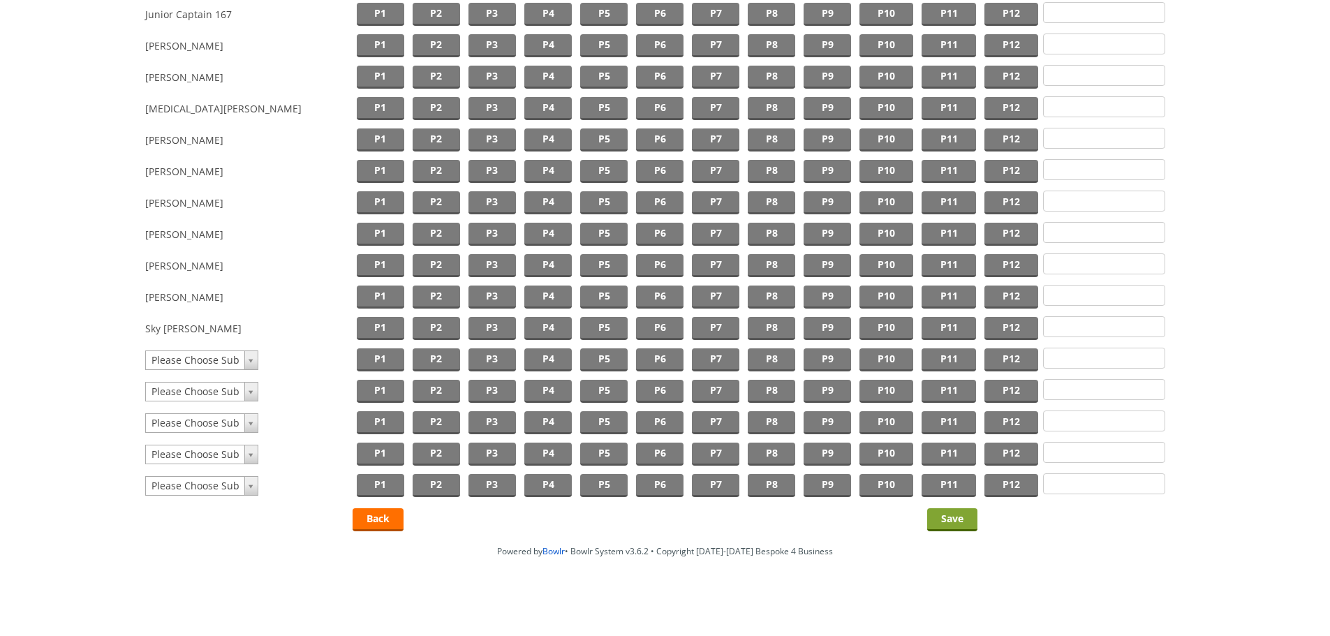
click at [953, 515] on input "Save" at bounding box center [952, 519] width 50 height 23
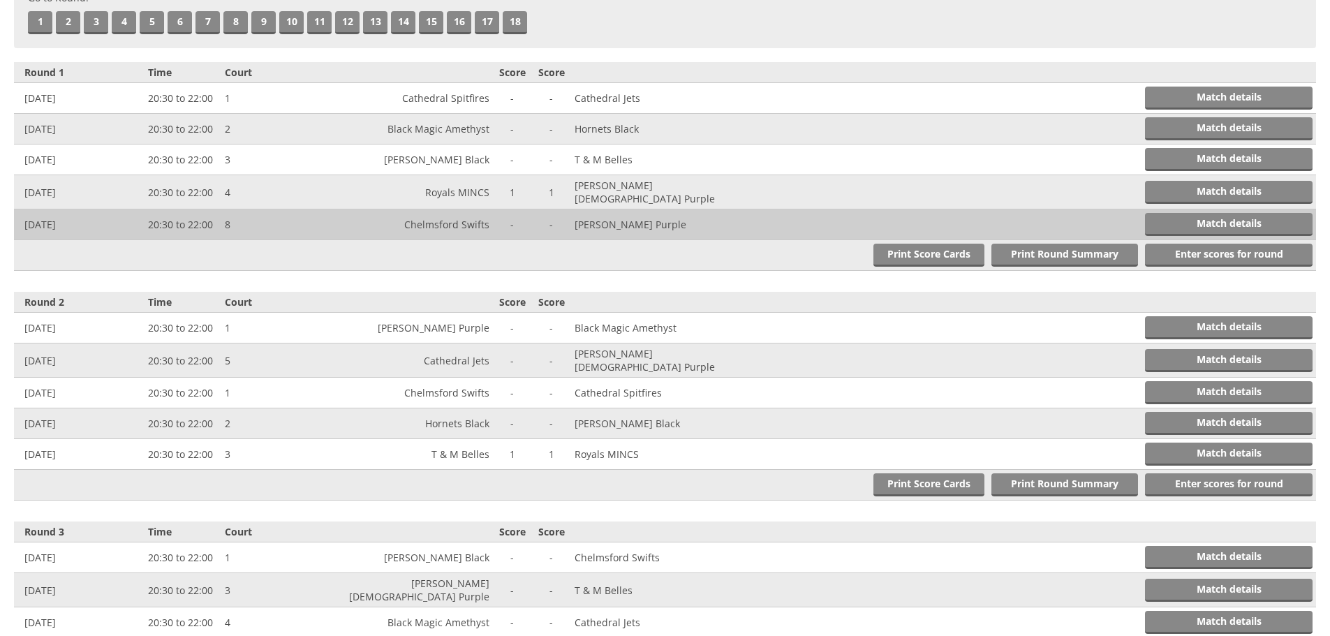
scroll to position [373, 0]
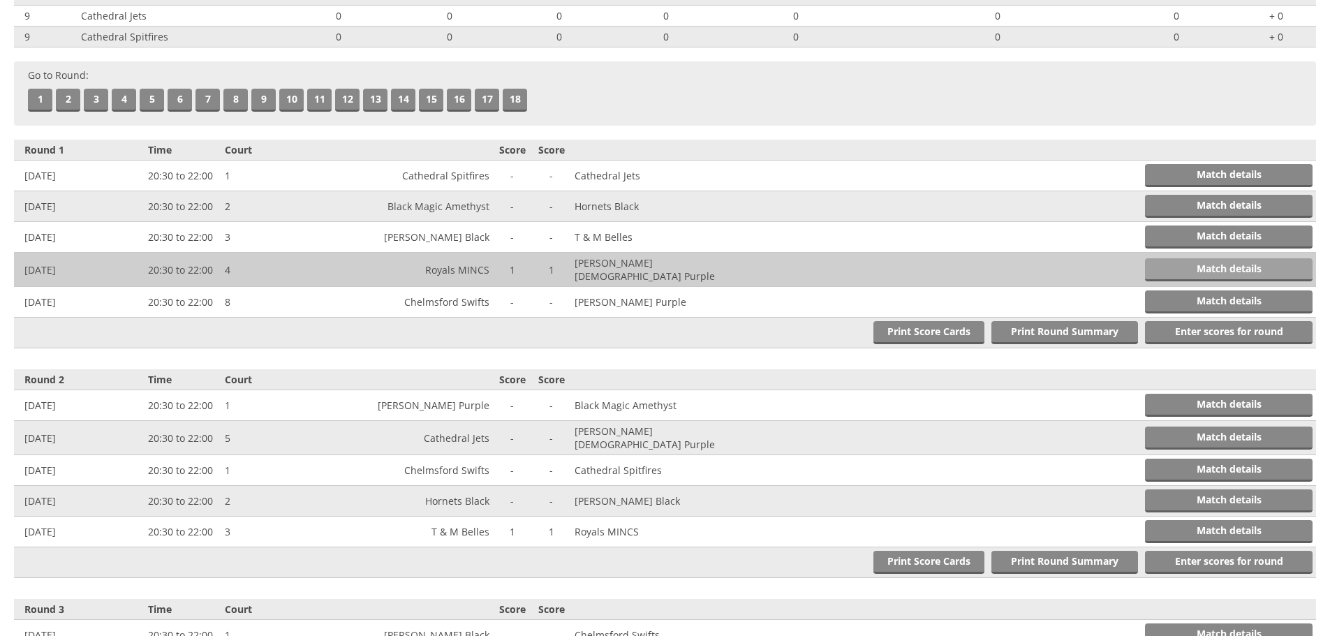
click at [1197, 276] on link "Match details" at bounding box center [1229, 269] width 168 height 23
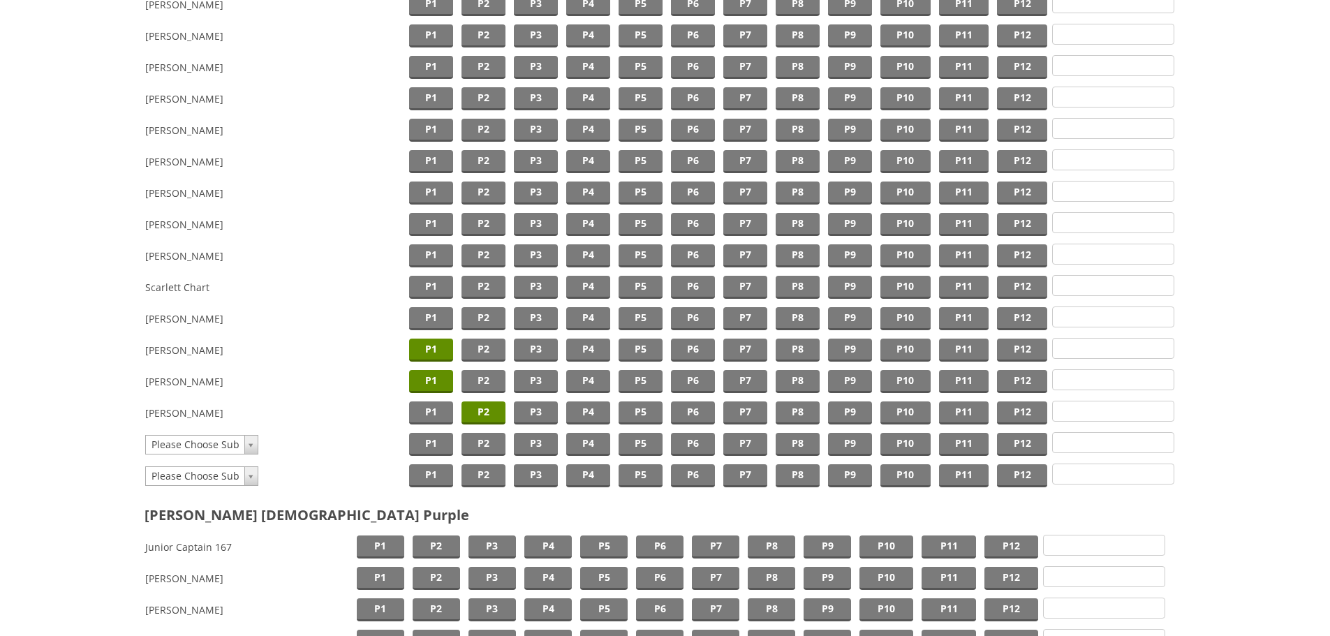
scroll to position [698, 0]
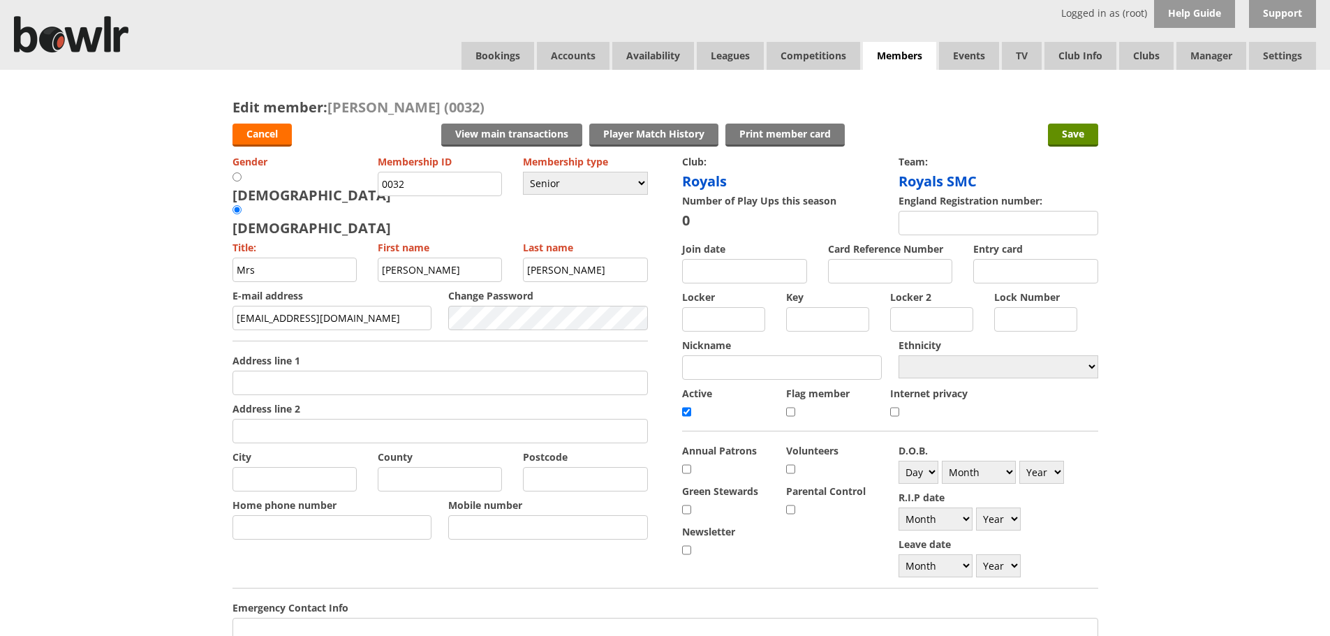
drag, startPoint x: 152, startPoint y: 344, endPoint x: 160, endPoint y: 352, distance: 11.4
click at [152, 344] on div "Edit member: [PERSON_NAME] (0032) Cancel View main transactions Print member ca…" at bounding box center [665, 547] width 1330 height 955
